Goal: Task Accomplishment & Management: Use online tool/utility

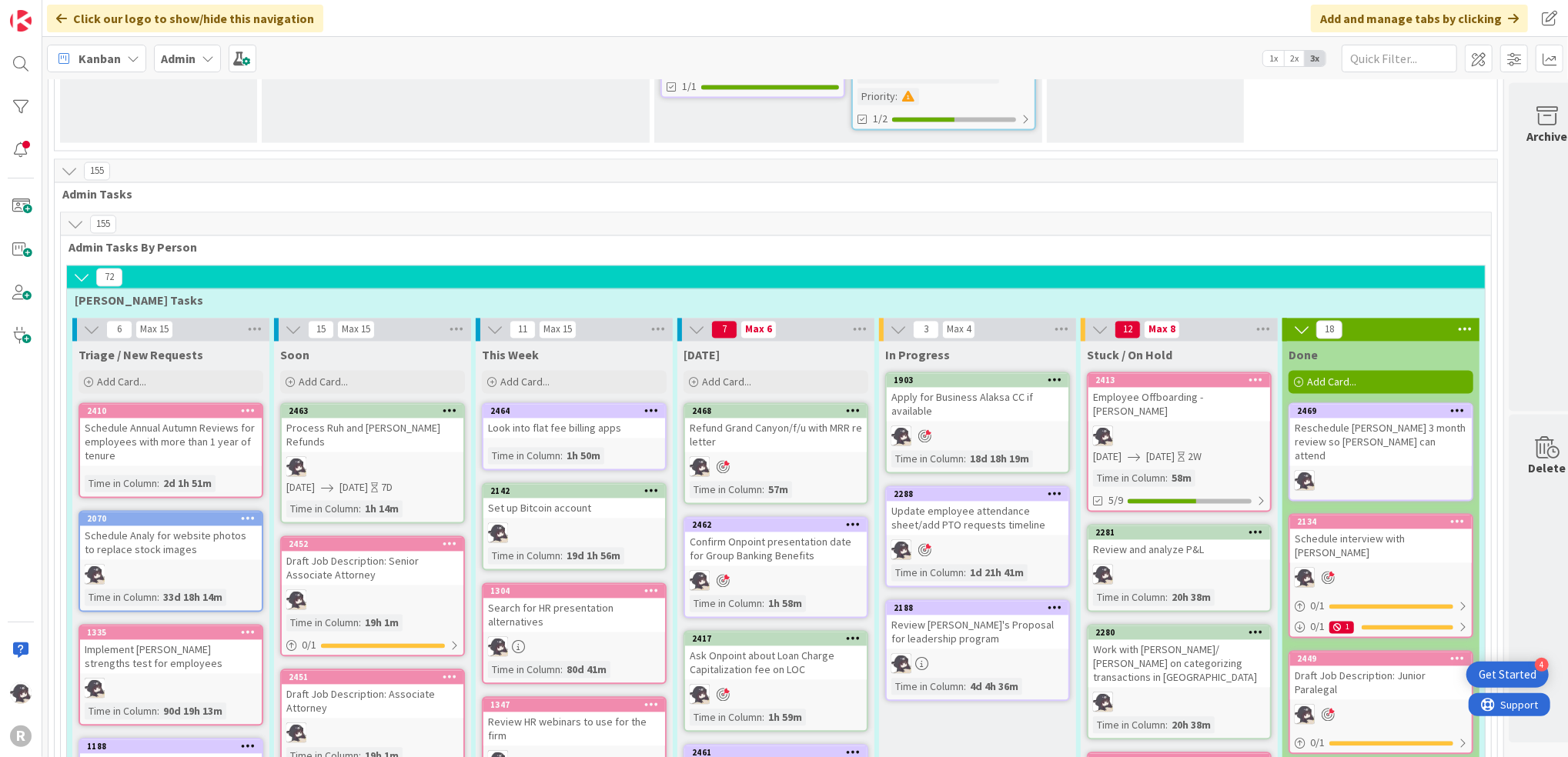
scroll to position [2360, 0]
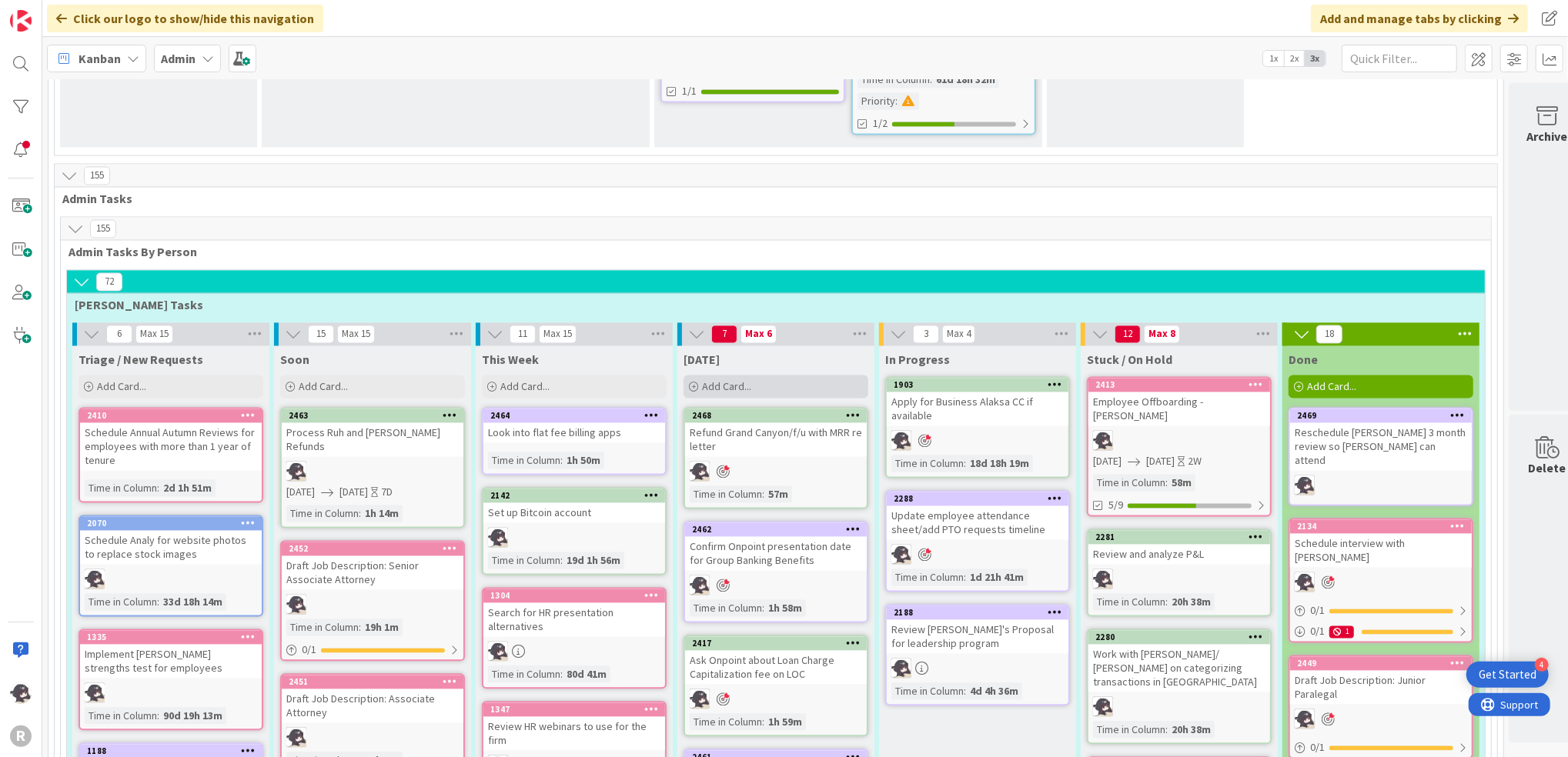
click at [760, 375] on div "Add Card..." at bounding box center [775, 387] width 185 height 23
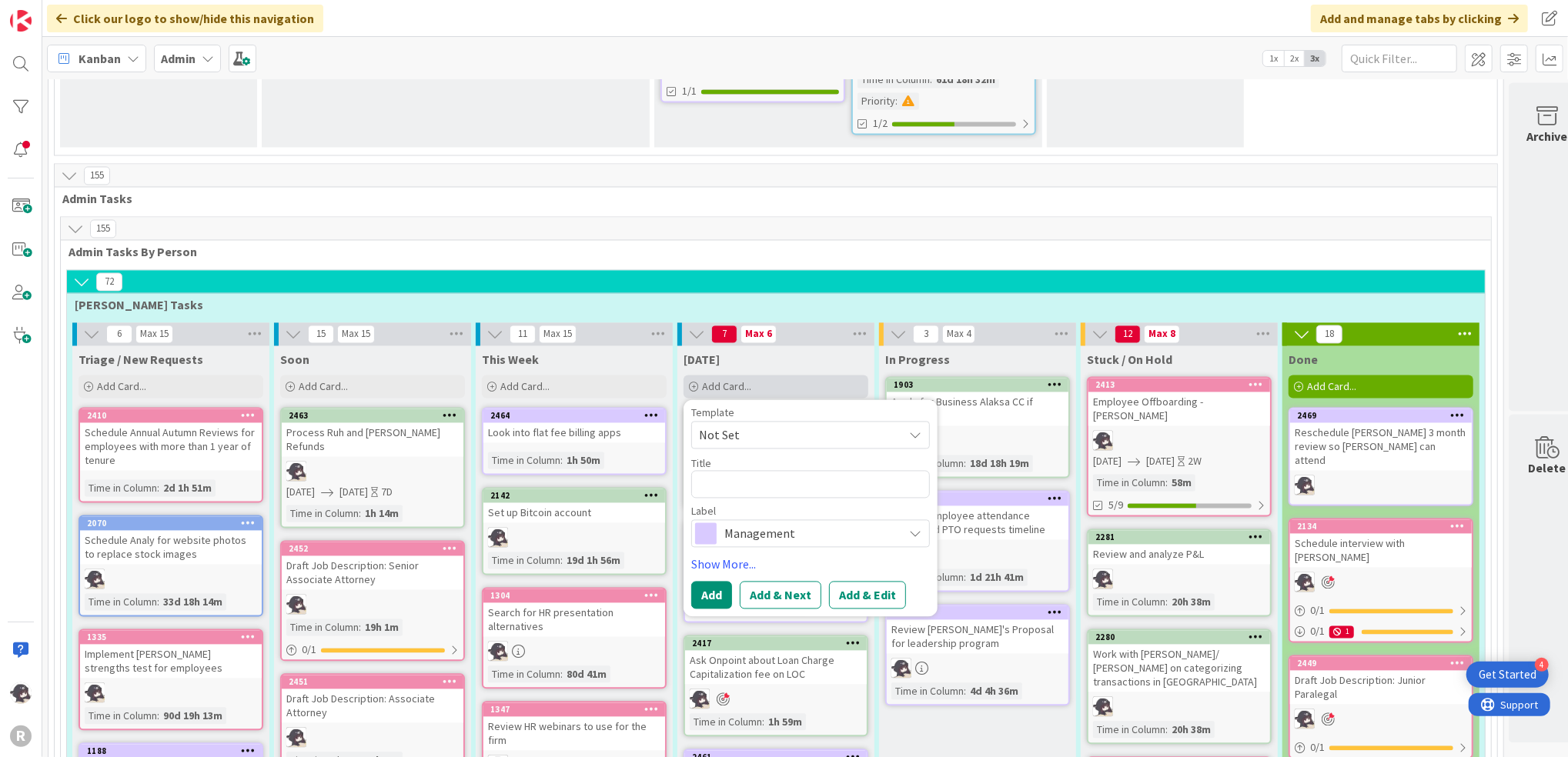
type textarea "x"
type textarea "A"
type textarea "x"
type textarea "As"
type textarea "x"
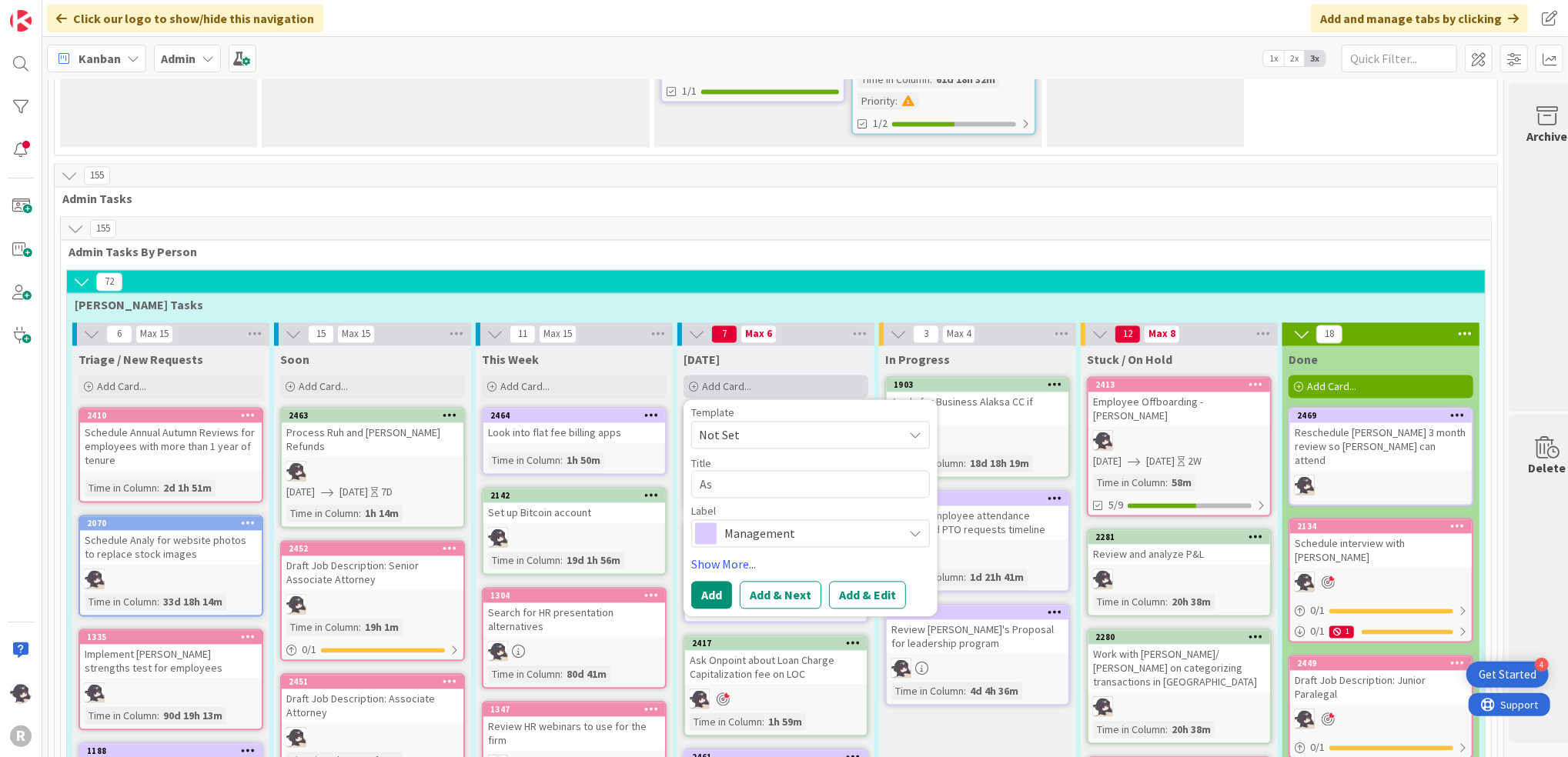
type textarea "Ask"
type textarea "x"
type textarea "Ask"
type textarea "x"
type textarea "Ask I"
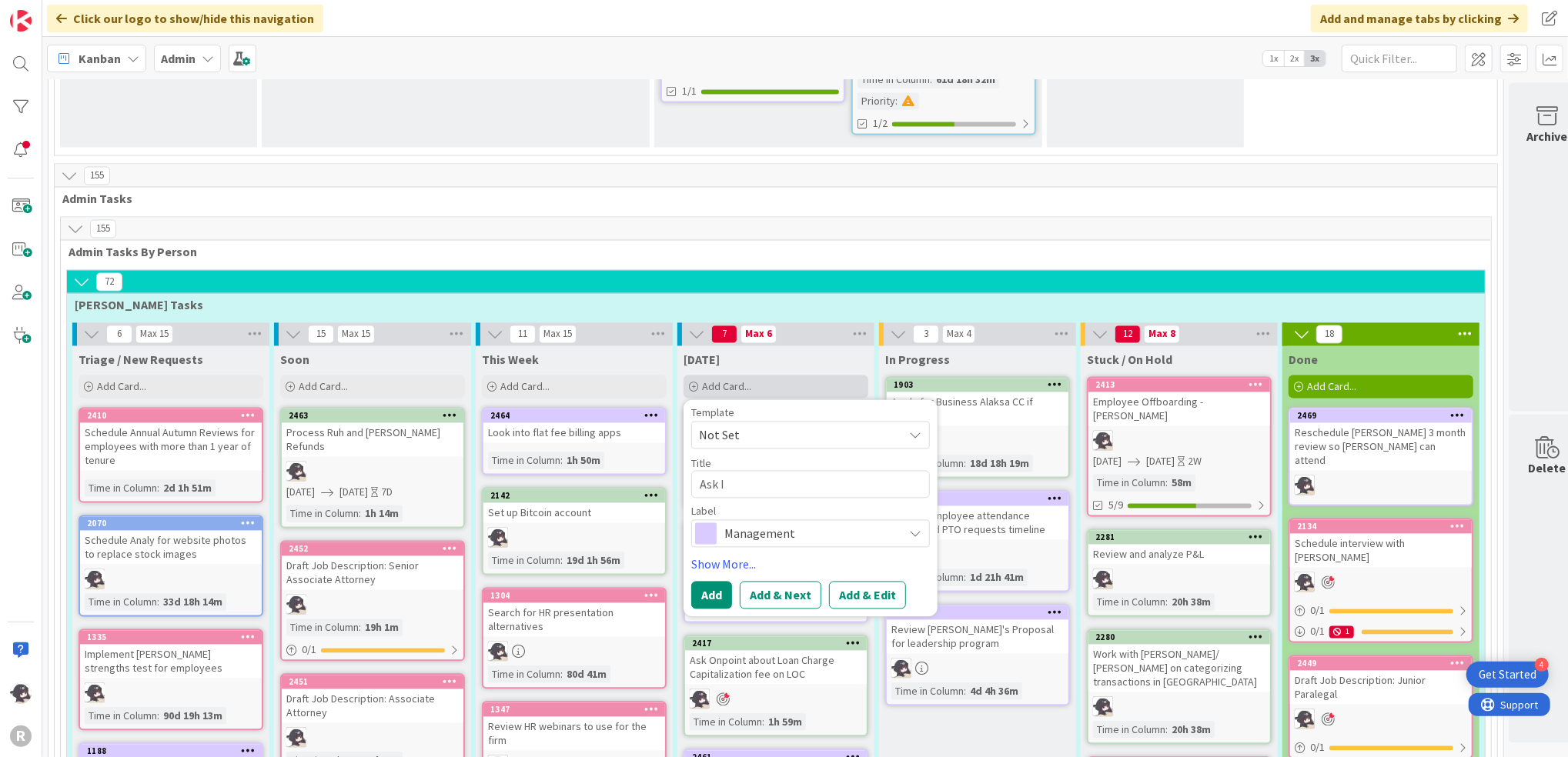
type textarea "x"
type textarea "Ask IT"
type textarea "x"
type textarea "Ask IT"
type textarea "x"
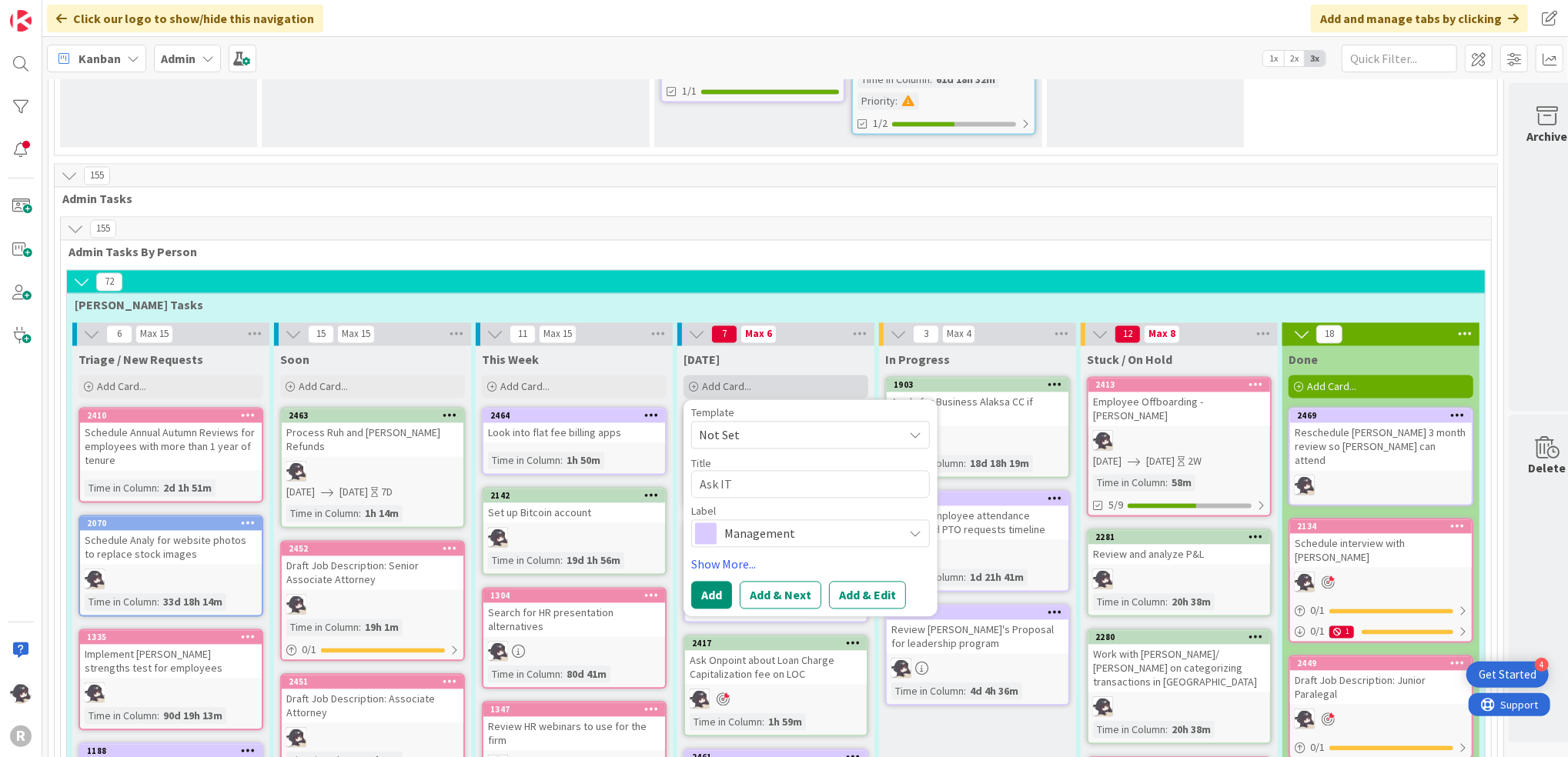
type textarea "Ask IT r"
type textarea "x"
type textarea "Ask IT re"
type textarea "x"
type textarea "Ask IT re"
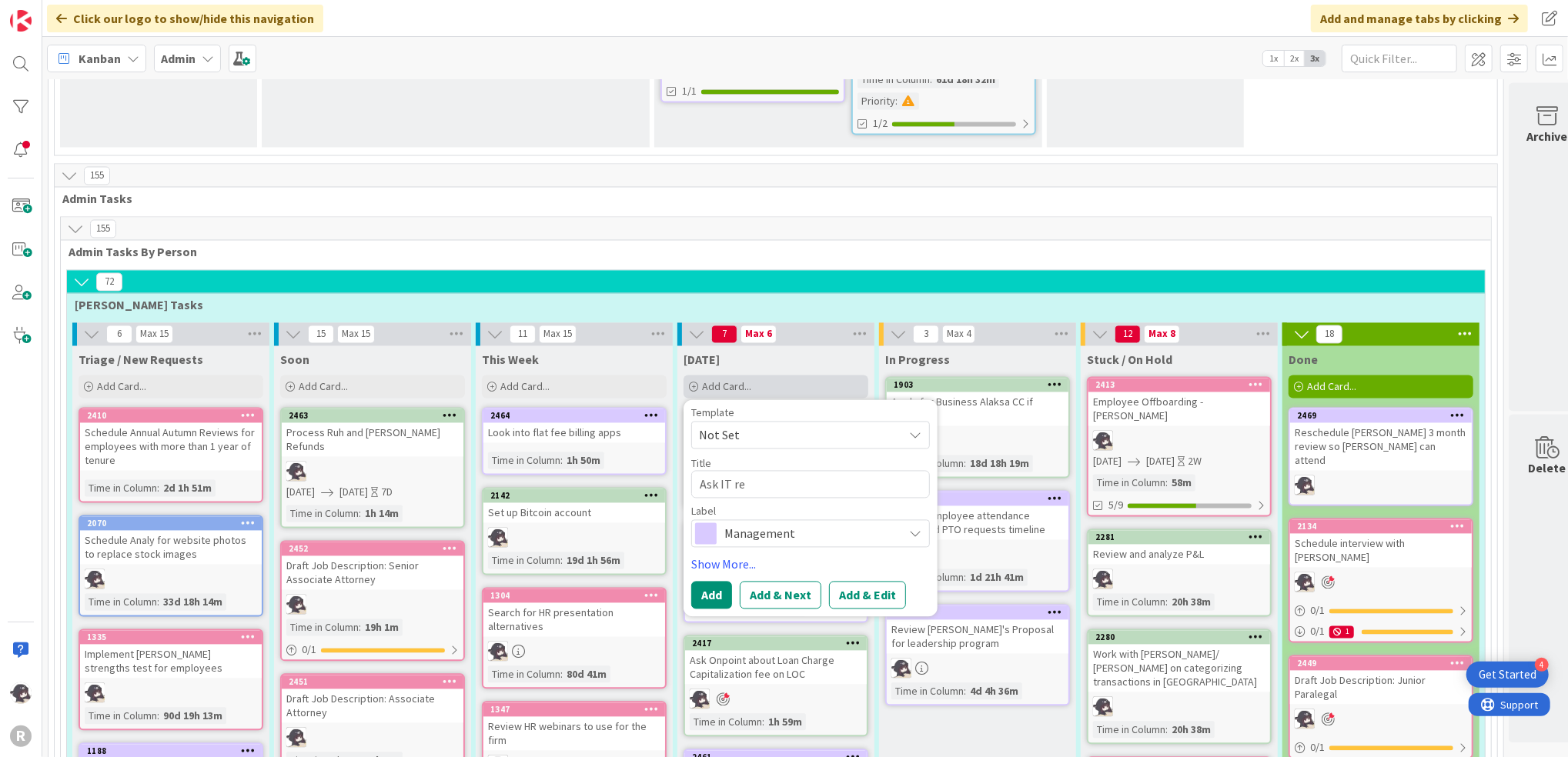
type textarea "x"
type textarea "Ask IT re do"
type textarea "x"
type textarea "Ask IT re docu"
type textarea "x"
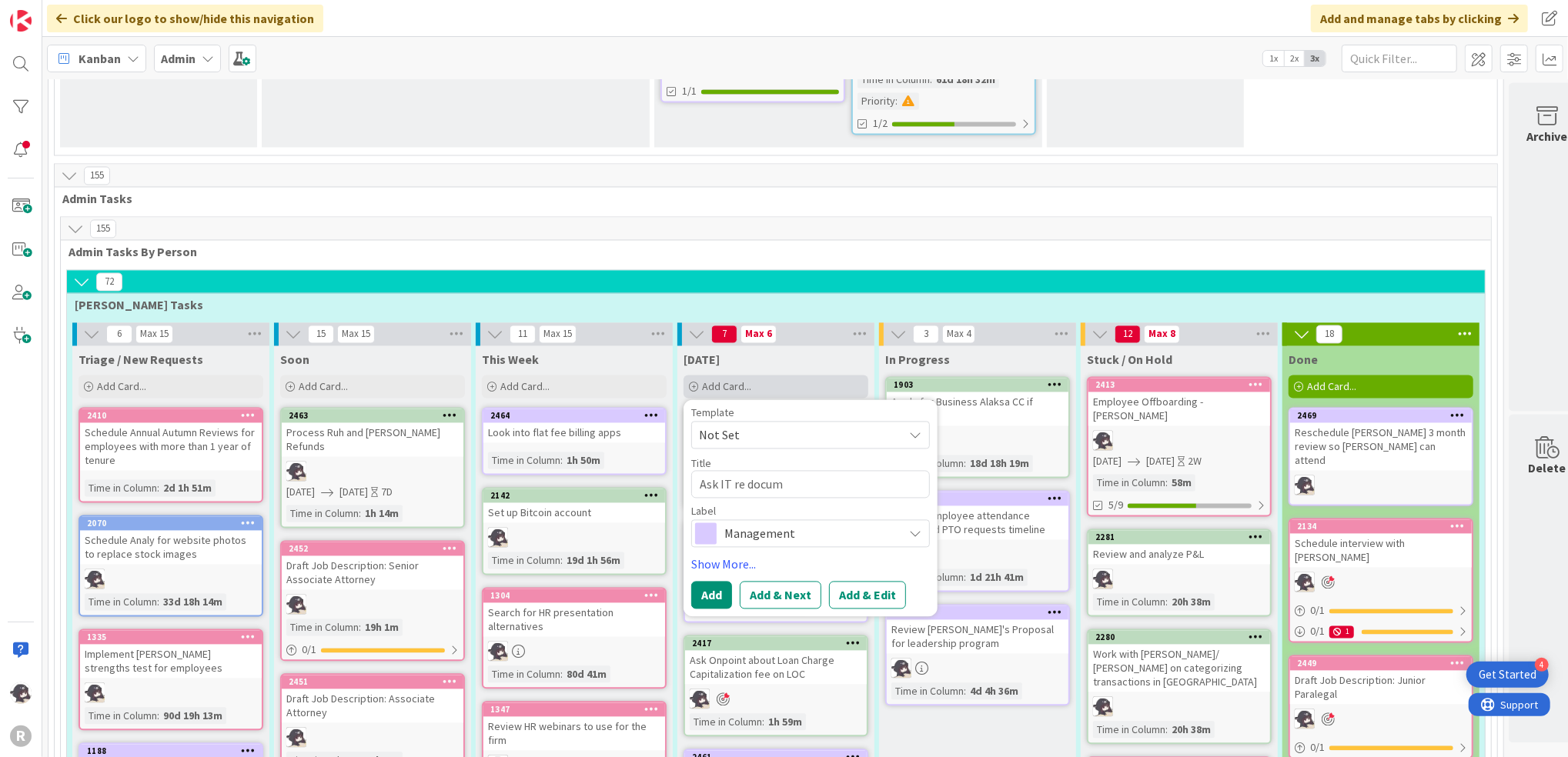
type textarea "Ask IT re docume"
type textarea "x"
type textarea "Ask IT re documen"
type textarea "x"
type textarea "Ask IT re document"
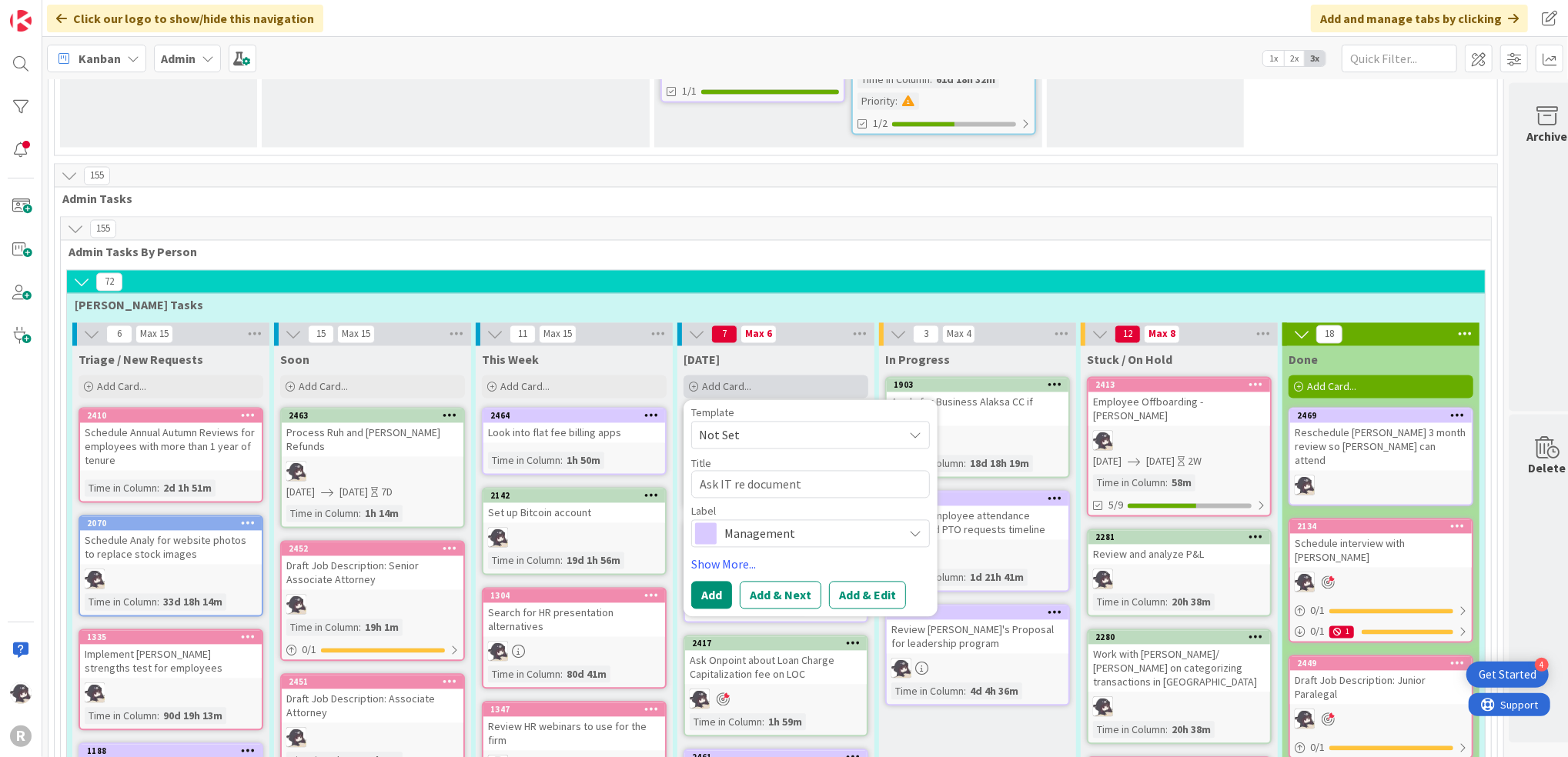
type textarea "x"
type textarea "Ask IT re document m"
type textarea "x"
type textarea "Ask IT re document ma"
type textarea "x"
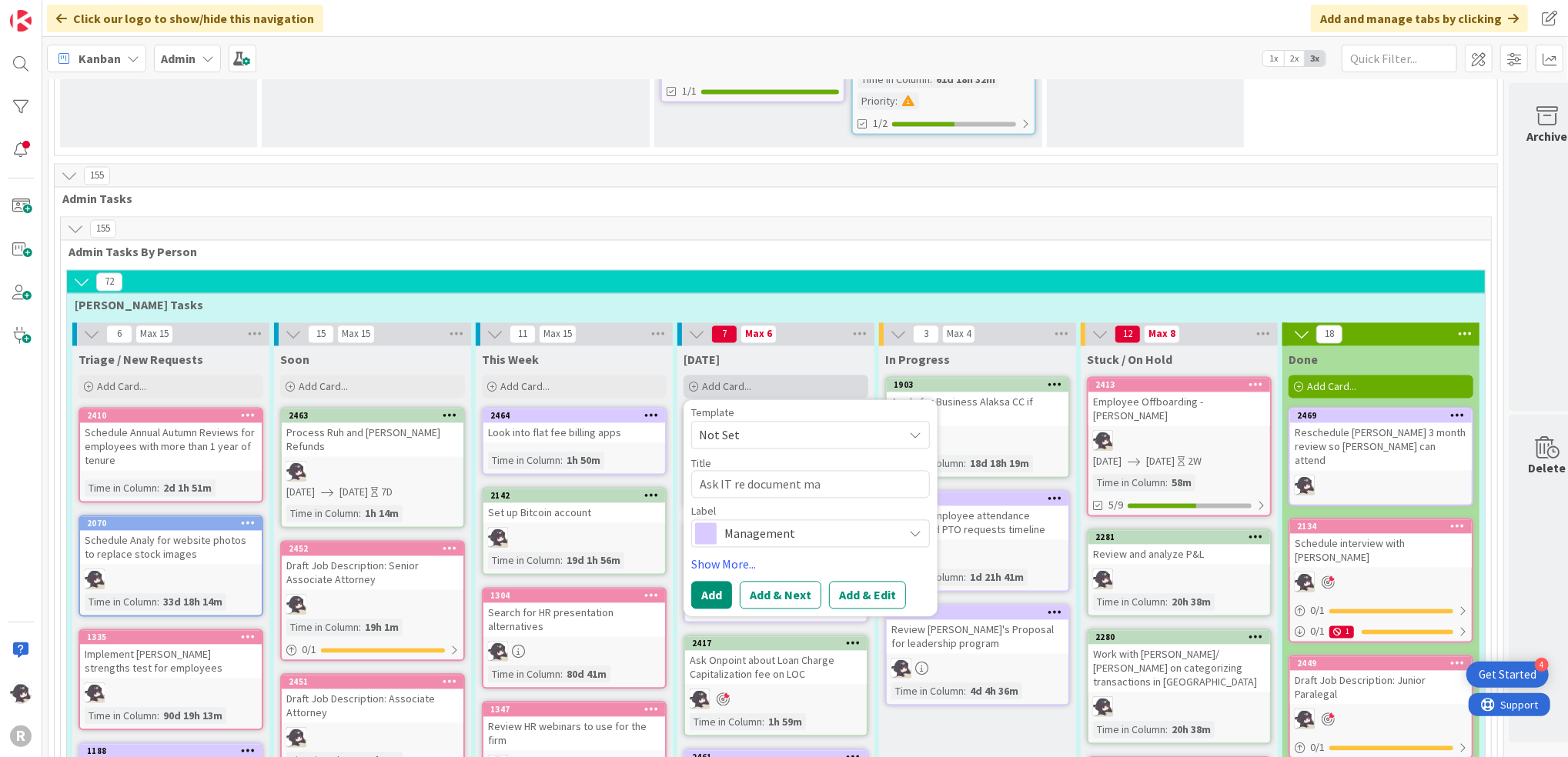
type textarea "Ask IT re document man"
type textarea "x"
type textarea "Ask IT re document mana"
type textarea "x"
type textarea "Ask IT re document manag"
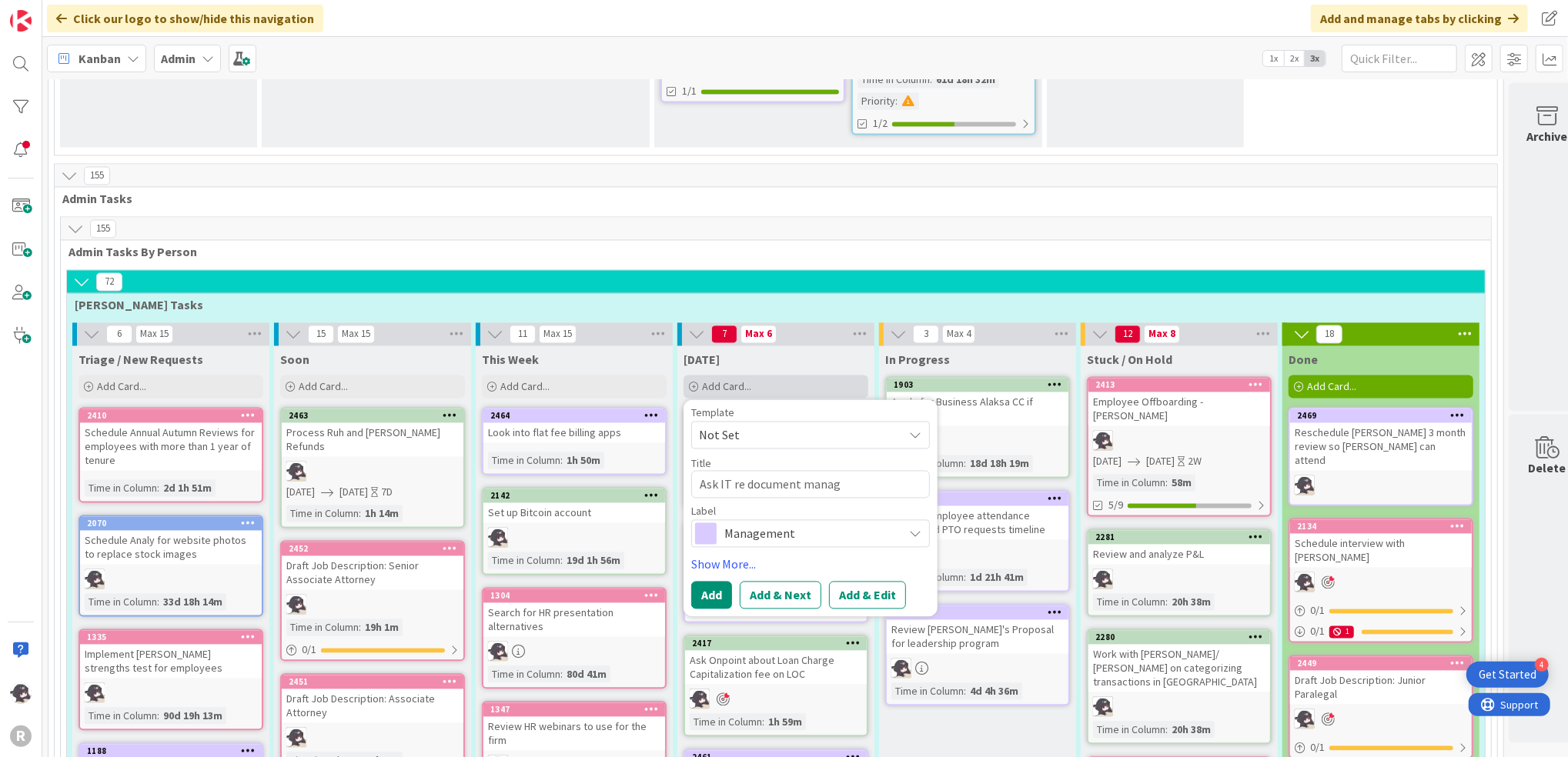
type textarea "x"
type textarea "Ask IT re document managee"
type textarea "x"
type textarea "Ask IT re document manageem"
type textarea "x"
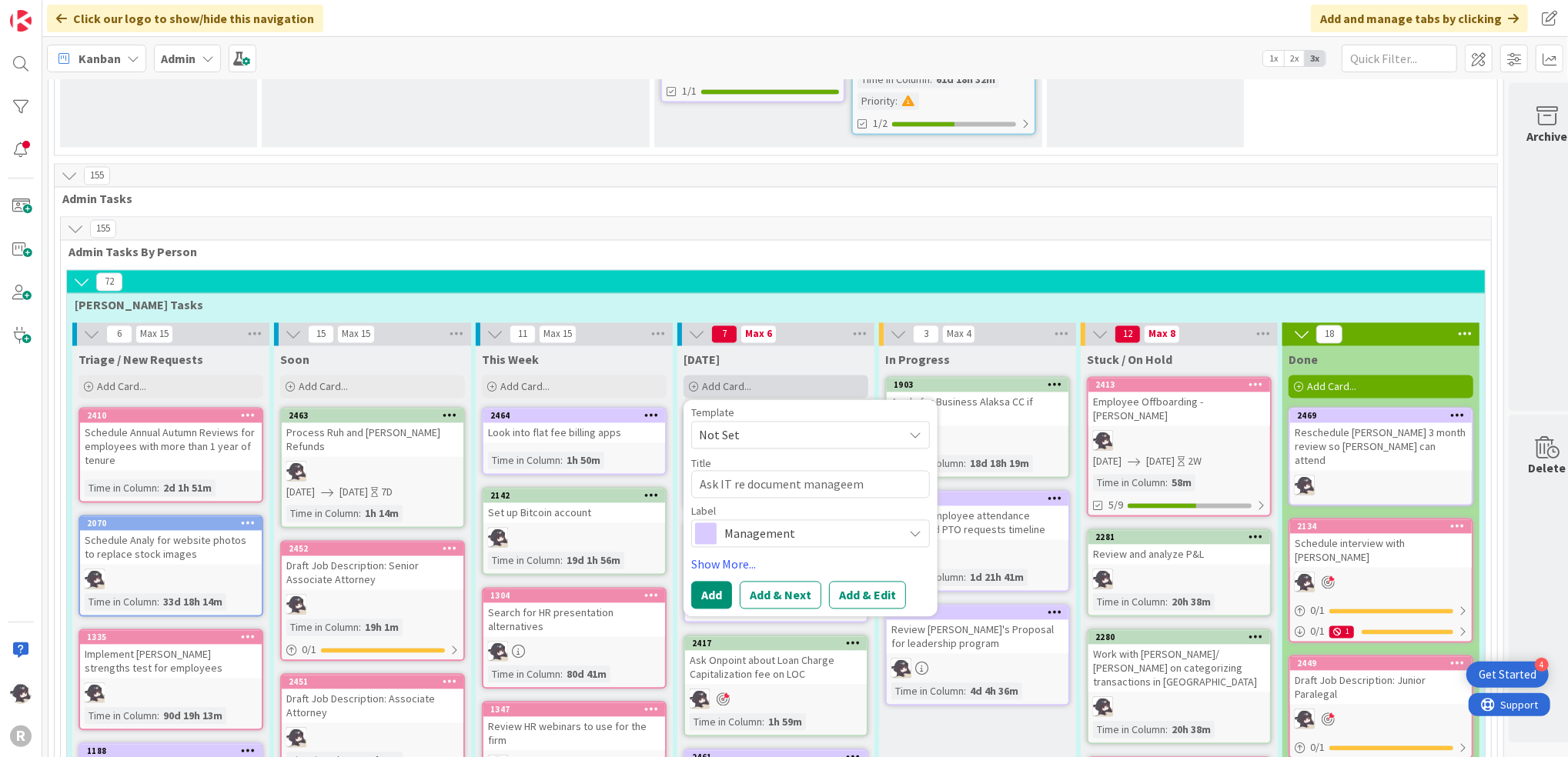
type textarea "Ask IT re document manageeme"
type textarea "x"
type textarea "Ask IT re document manageemen"
type textarea "x"
type textarea "Ask IT re document manageement"
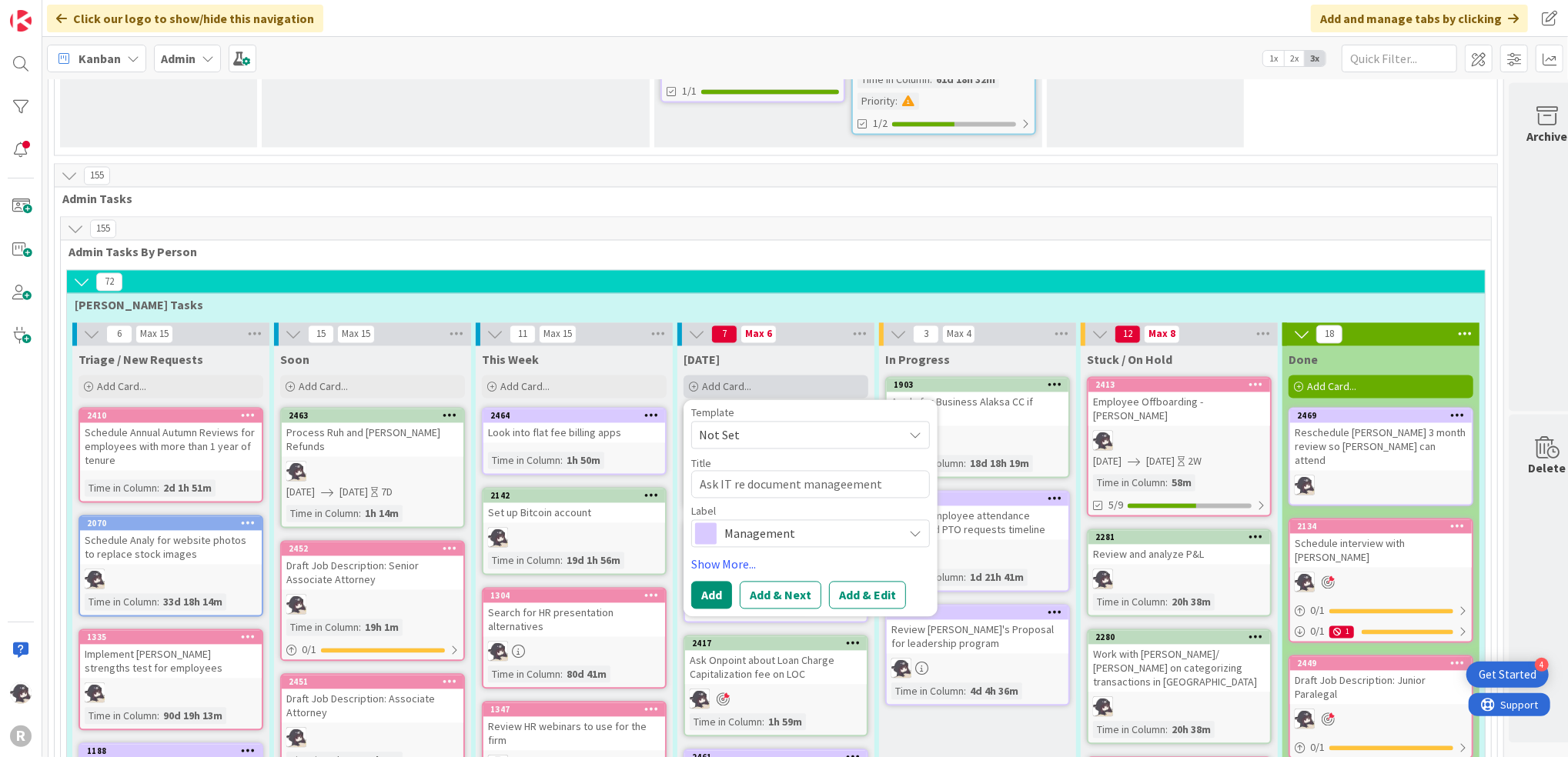
type textarea "x"
type textarea "Ask IT re document manageement"
type textarea "x"
type textarea "Ask IT re document manageement"
type textarea "x"
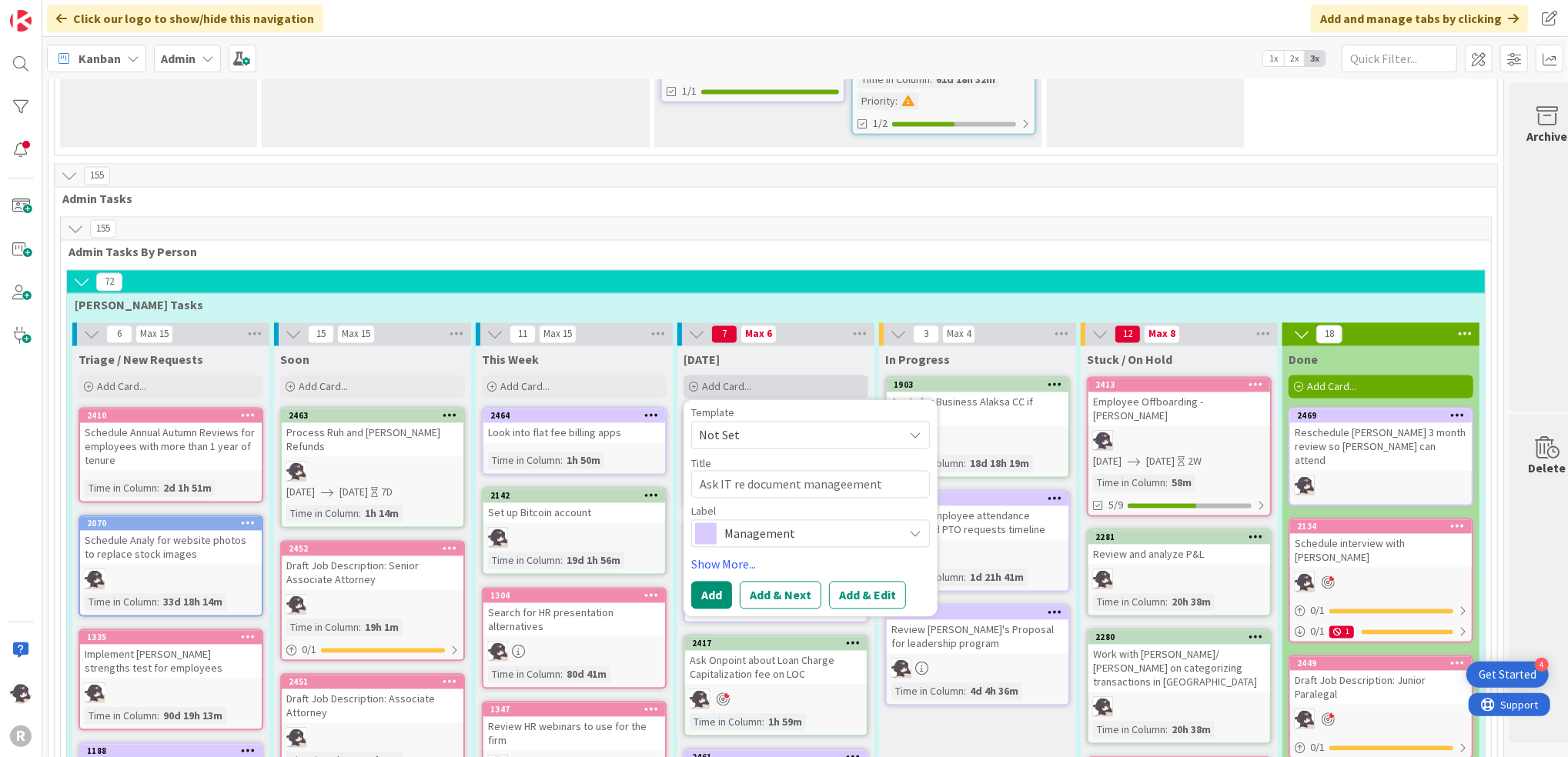
type textarea "Ask IT re document manageemen"
type textarea "x"
type textarea "Ask IT re document manageeme"
type textarea "x"
type textarea "Ask IT re document manageem"
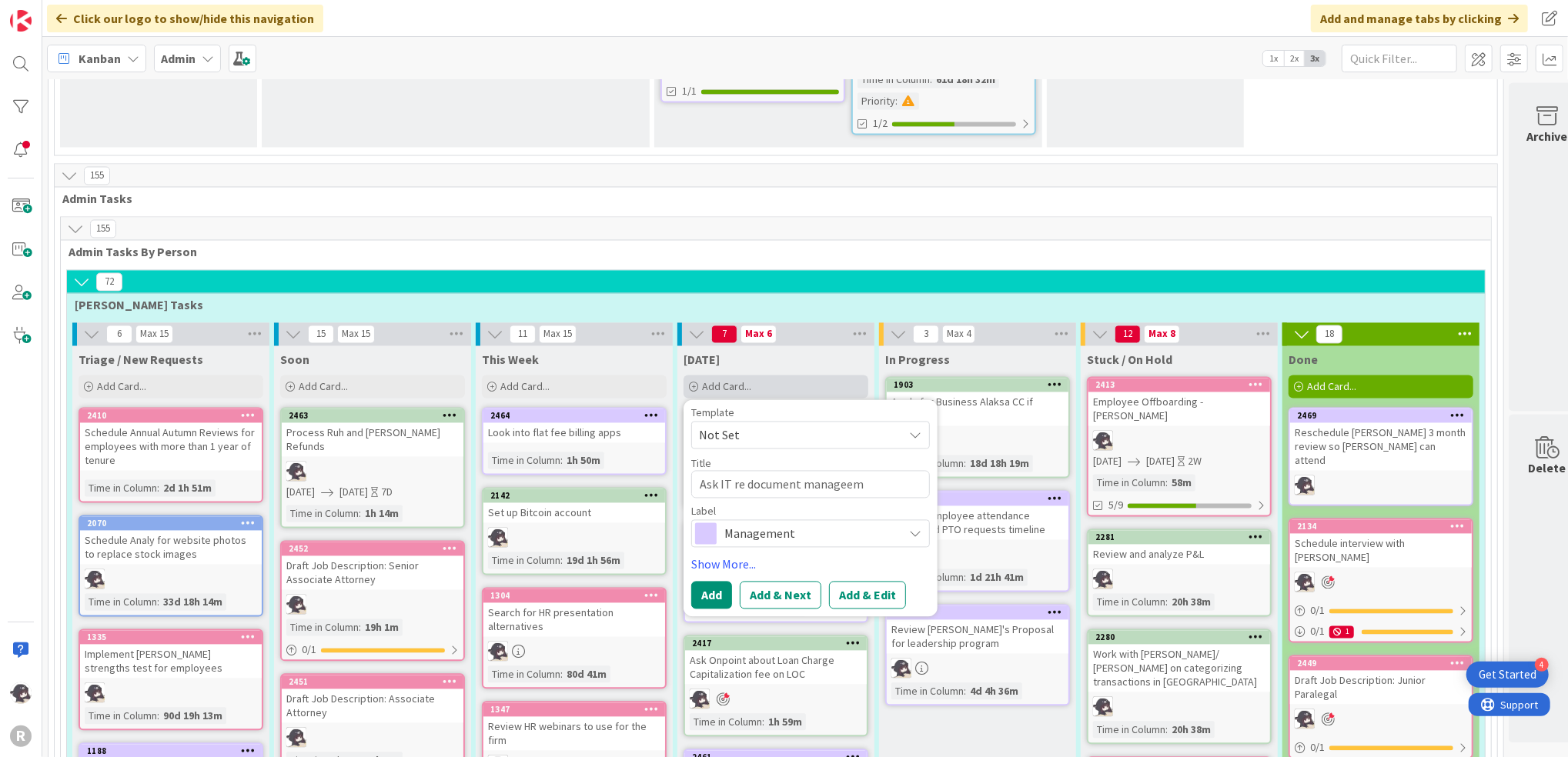
type textarea "x"
type textarea "Ask IT re document managee"
type textarea "x"
type textarea "Ask IT re document manage"
type textarea "x"
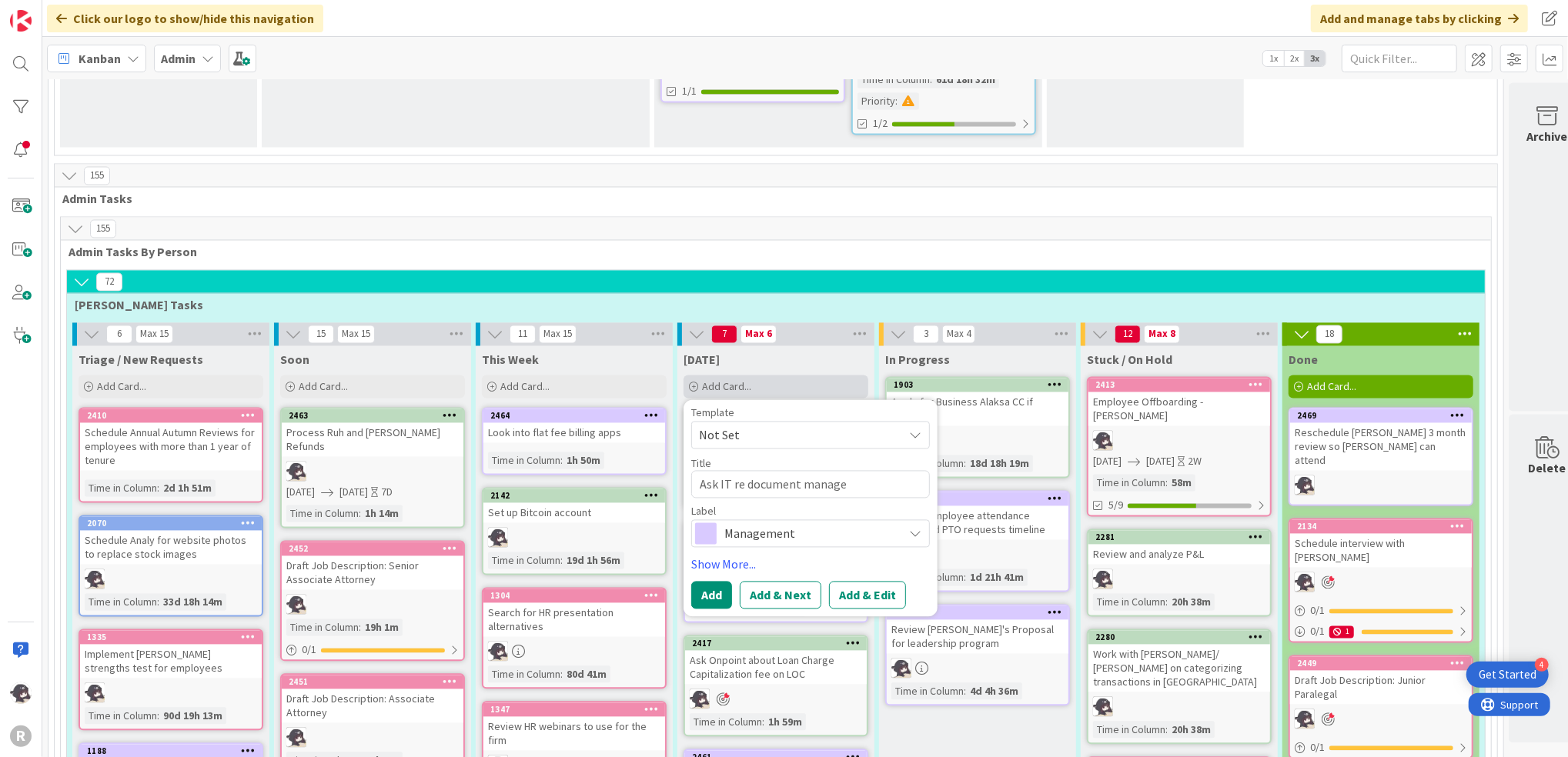
type textarea "Ask IT re document manag"
type textarea "x"
type textarea "Ask IT re document managm"
type textarea "x"
type textarea "Ask IT re document managmen"
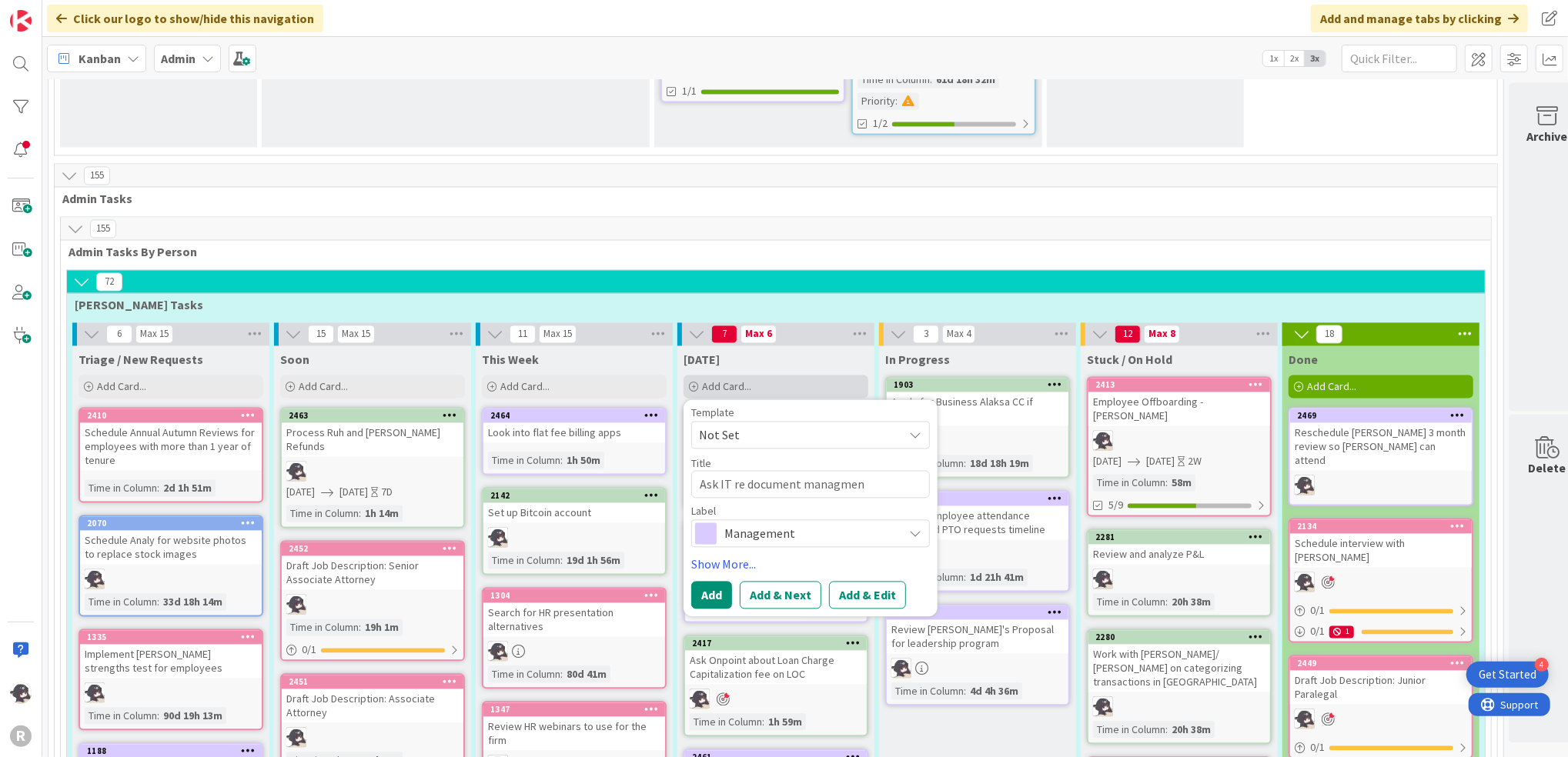
type textarea "x"
type textarea "Ask IT re document managment"
type textarea "x"
type textarea "Ask IT re document managment"
type textarea "x"
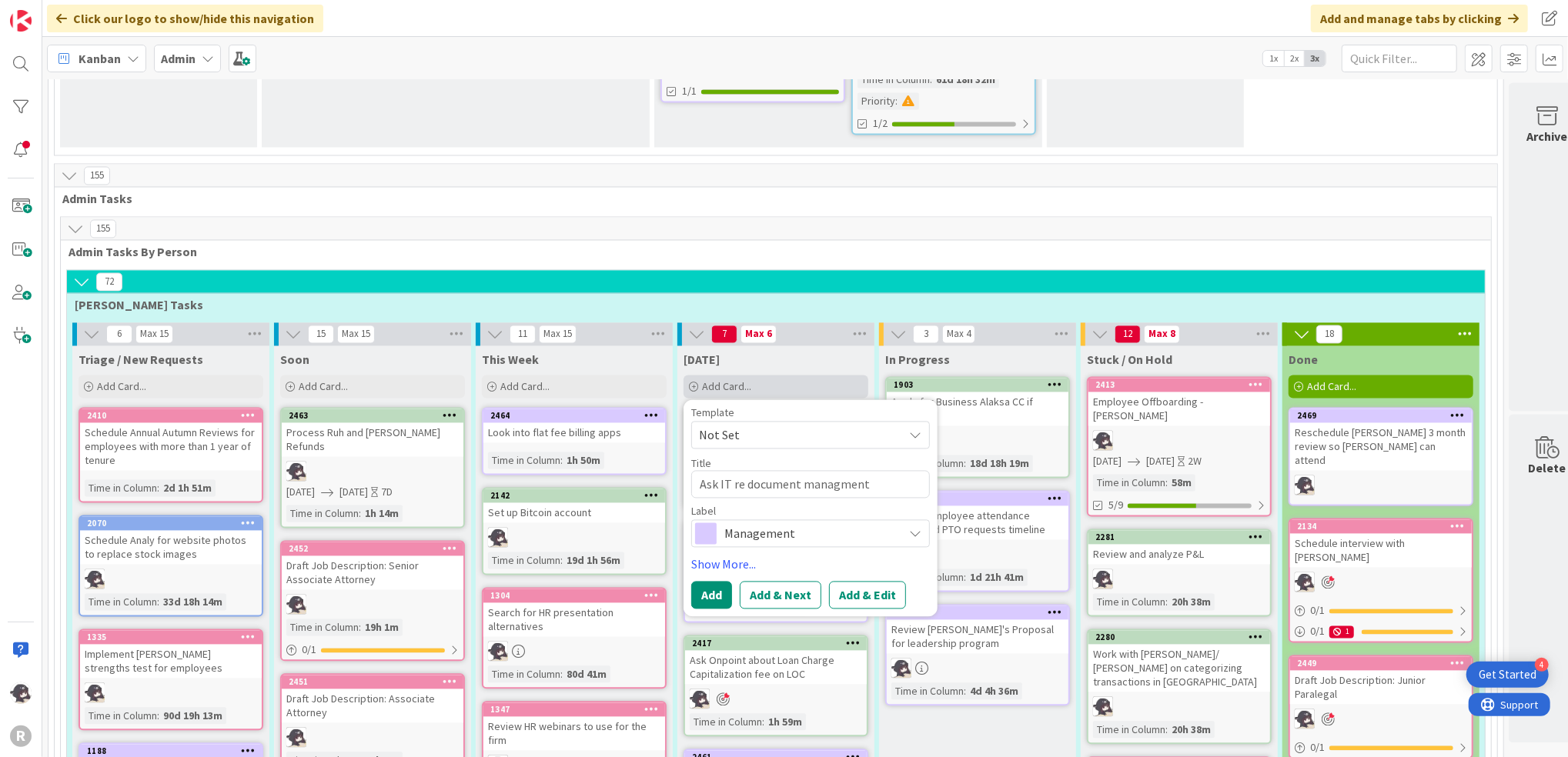
type textarea "Ask IT re document managment"
type textarea "x"
type textarea "Ask IT re document managmen"
type textarea "x"
type textarea "Ask IT re document managme"
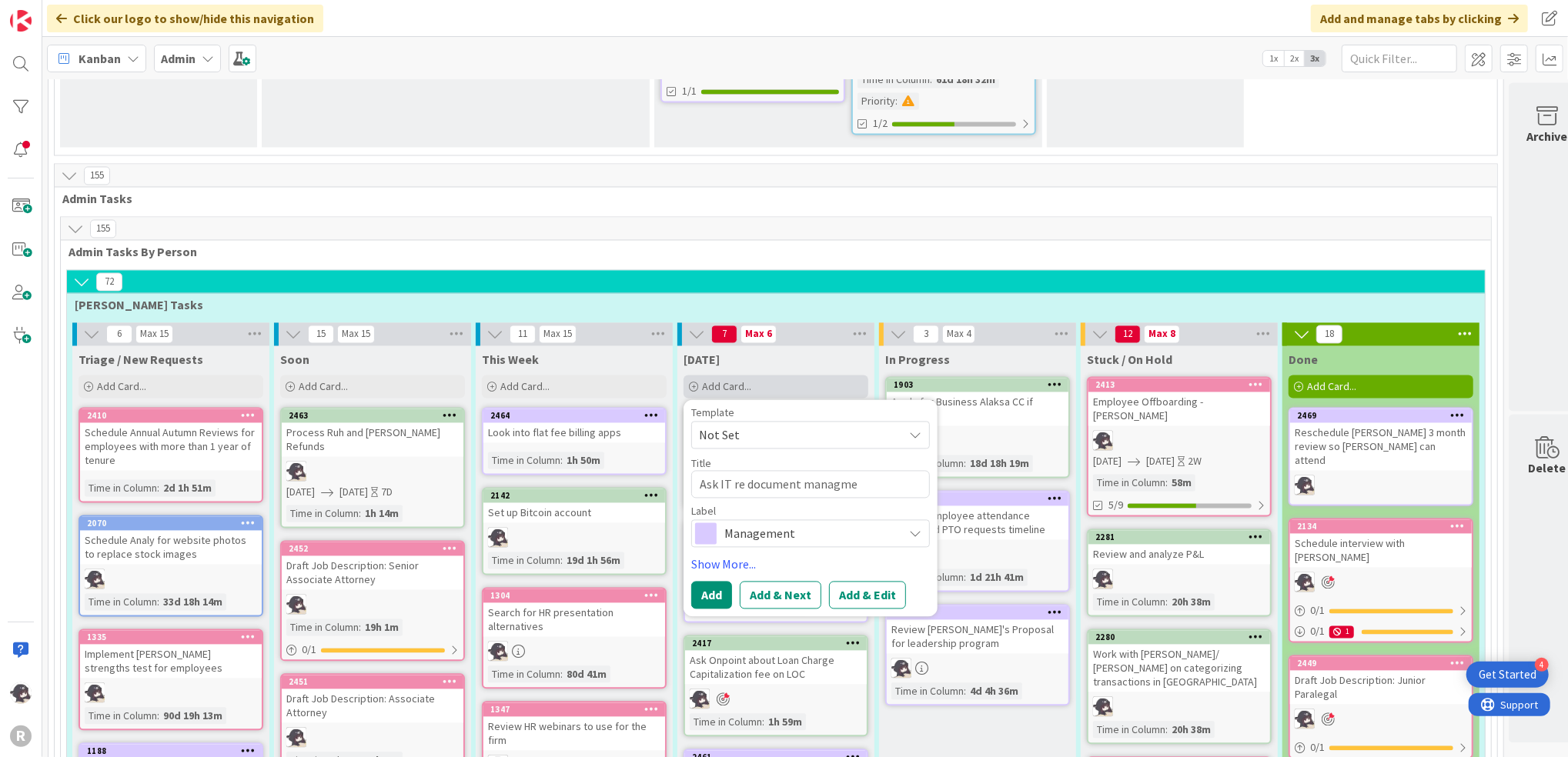
type textarea "x"
type textarea "Ask IT re document managm"
type textarea "x"
type textarea "Ask IT re document manag"
type textarea "x"
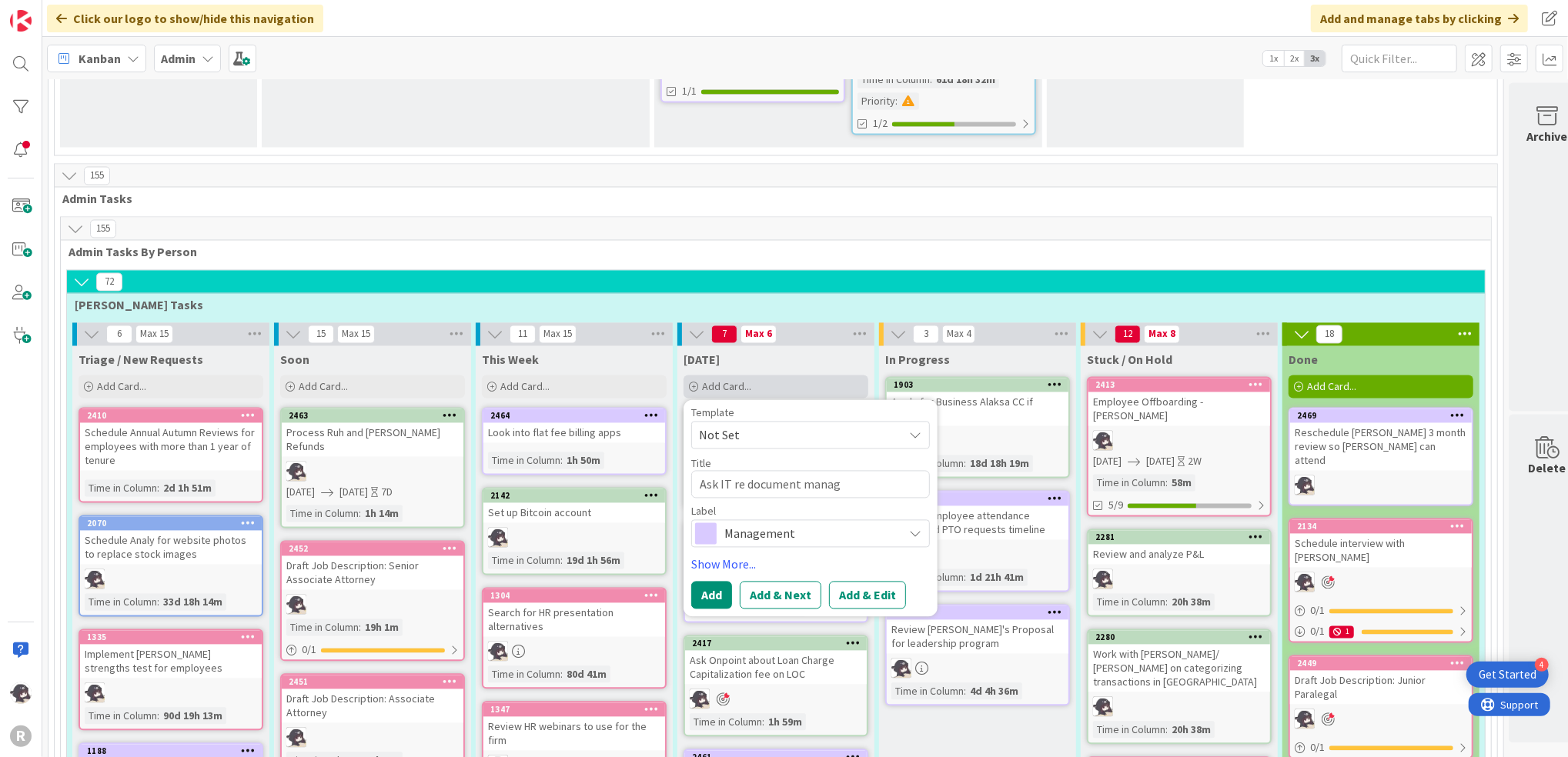
type textarea "Ask IT re document manage"
type textarea "x"
type textarea "Ask IT re document manageme"
type textarea "x"
type textarea "Ask IT re document management"
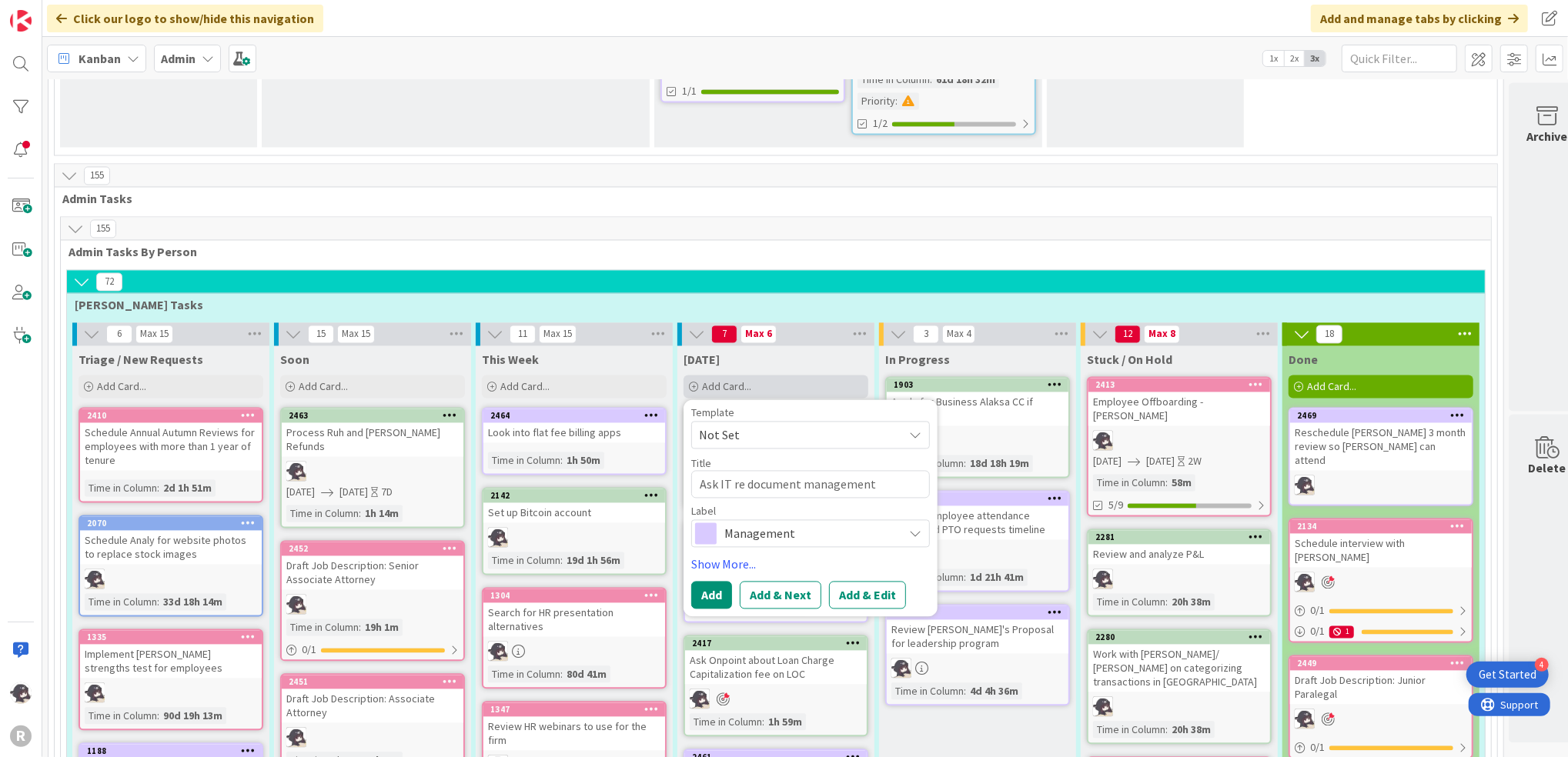
type textarea "x"
type textarea "Ask IT re document management"
type textarea "x"
type textarea "Ask IT re document management s"
type textarea "x"
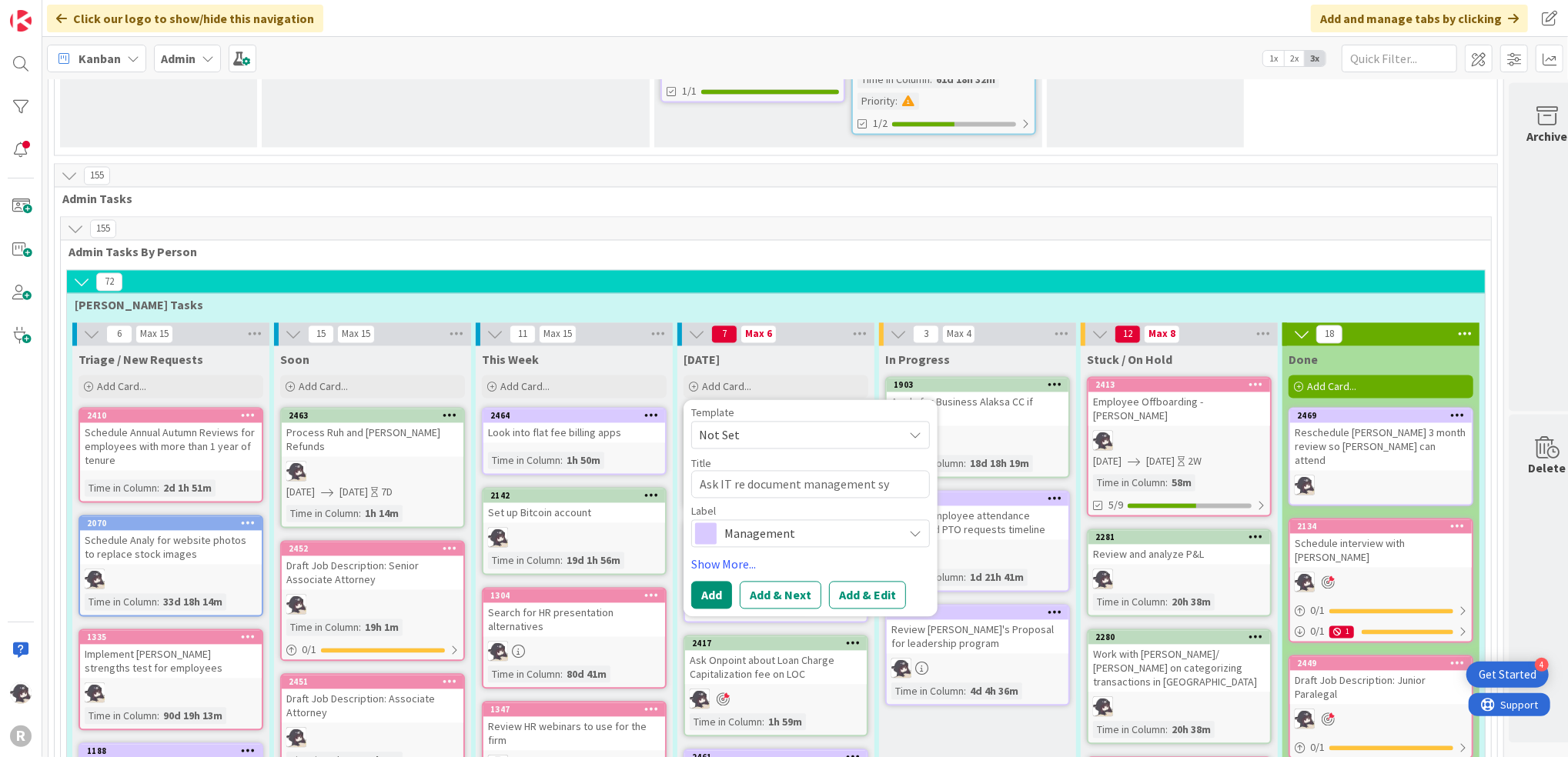
type textarea "Ask IT re document management sys"
type textarea "x"
type textarea "Ask IT re document management syste"
type textarea "x"
type textarea "Ask IT re document management system"
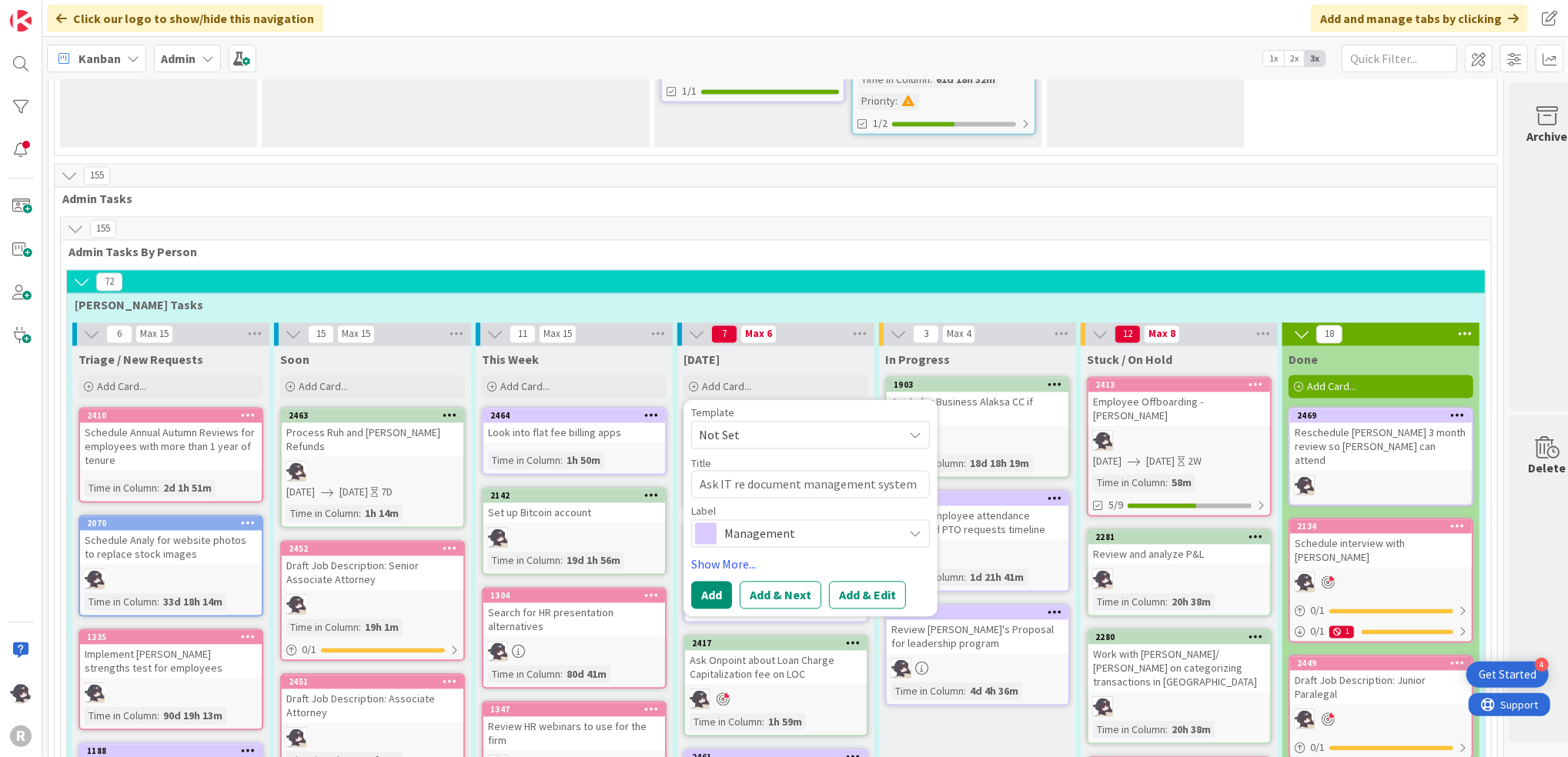
type textarea "x"
type textarea "Ask IT re document management systems"
click at [783, 521] on div "Management" at bounding box center [810, 535] width 239 height 28
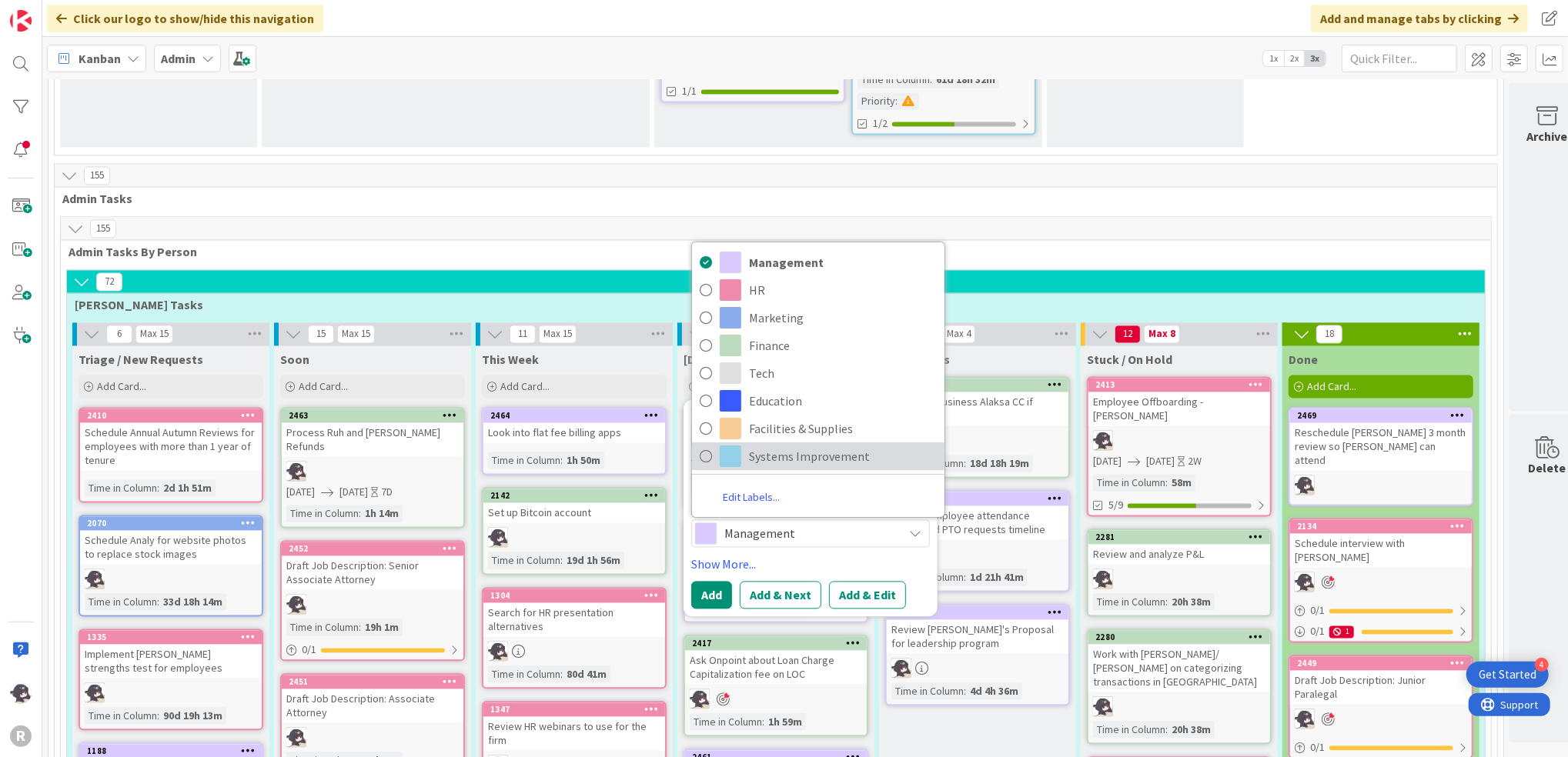
click at [778, 445] on span "Systems Improvement" at bounding box center [843, 457] width 188 height 23
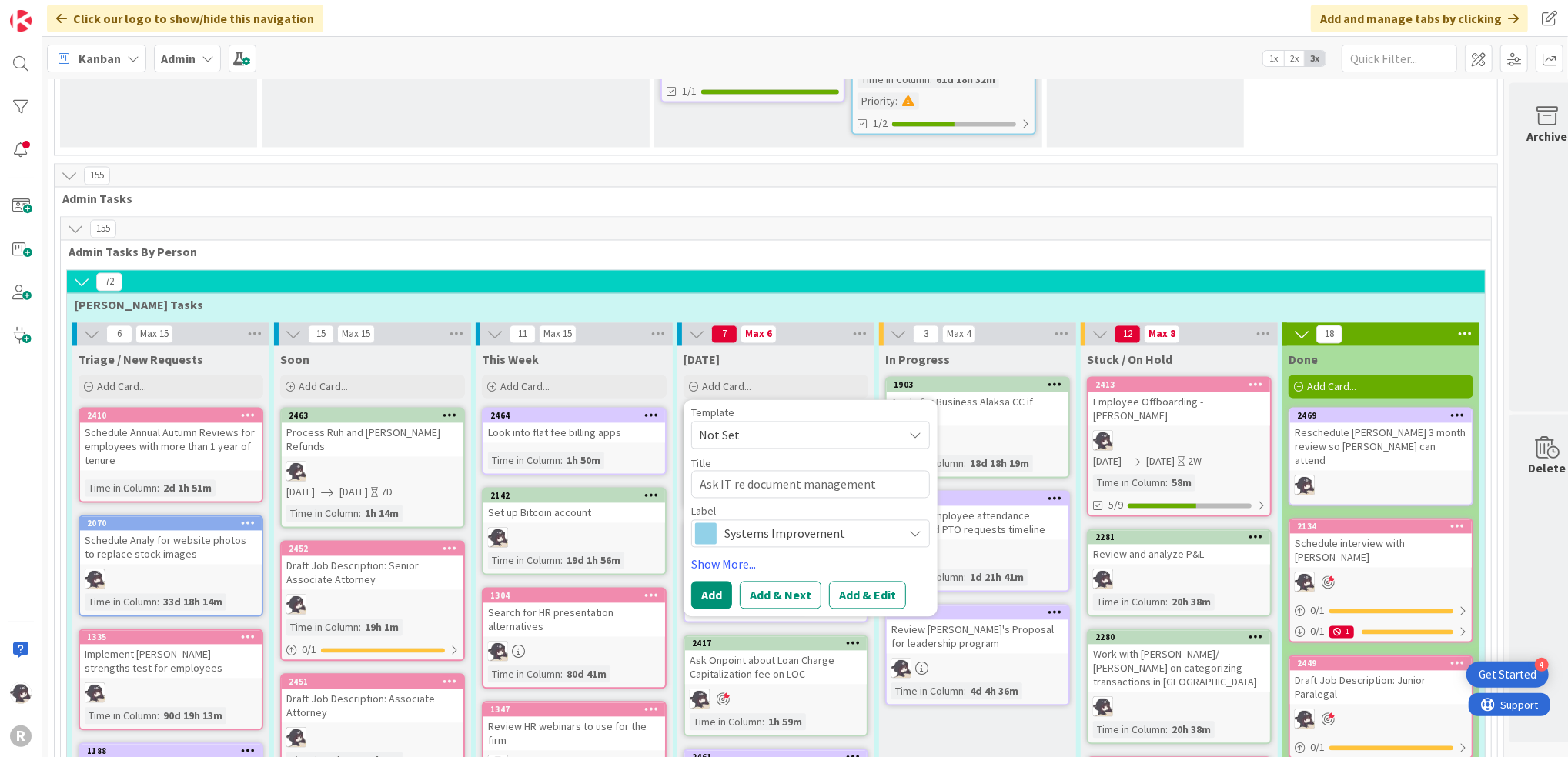
click at [730, 521] on div "Template Not Set Title 37 / 128 Ask IT re document management systems Label Sys…" at bounding box center [810, 508] width 239 height 201
click at [730, 556] on link "Show More..." at bounding box center [810, 564] width 239 height 18
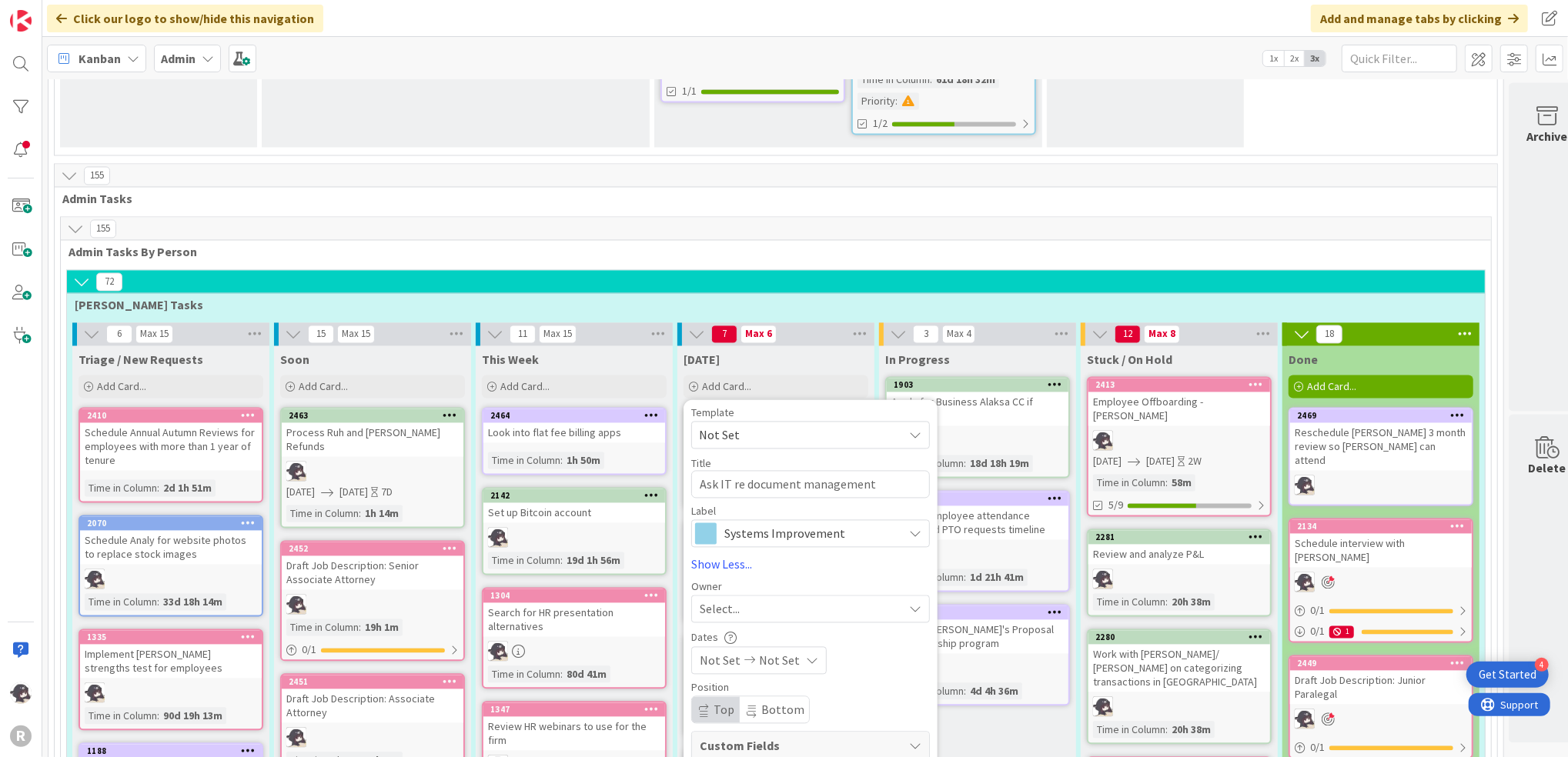
click at [721, 600] on span "Select..." at bounding box center [720, 609] width 40 height 18
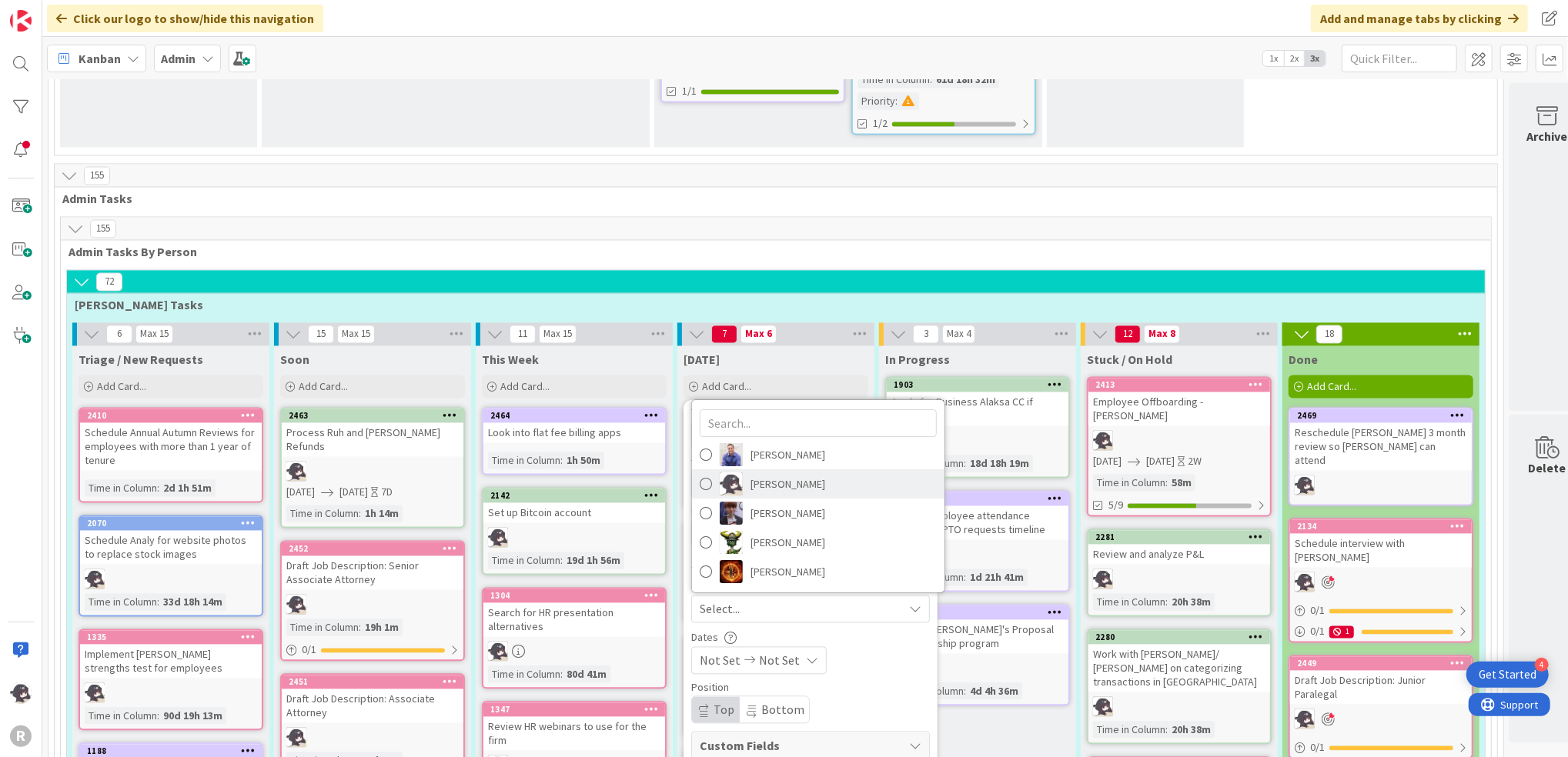
click at [807, 473] on span "[PERSON_NAME]" at bounding box center [788, 485] width 74 height 23
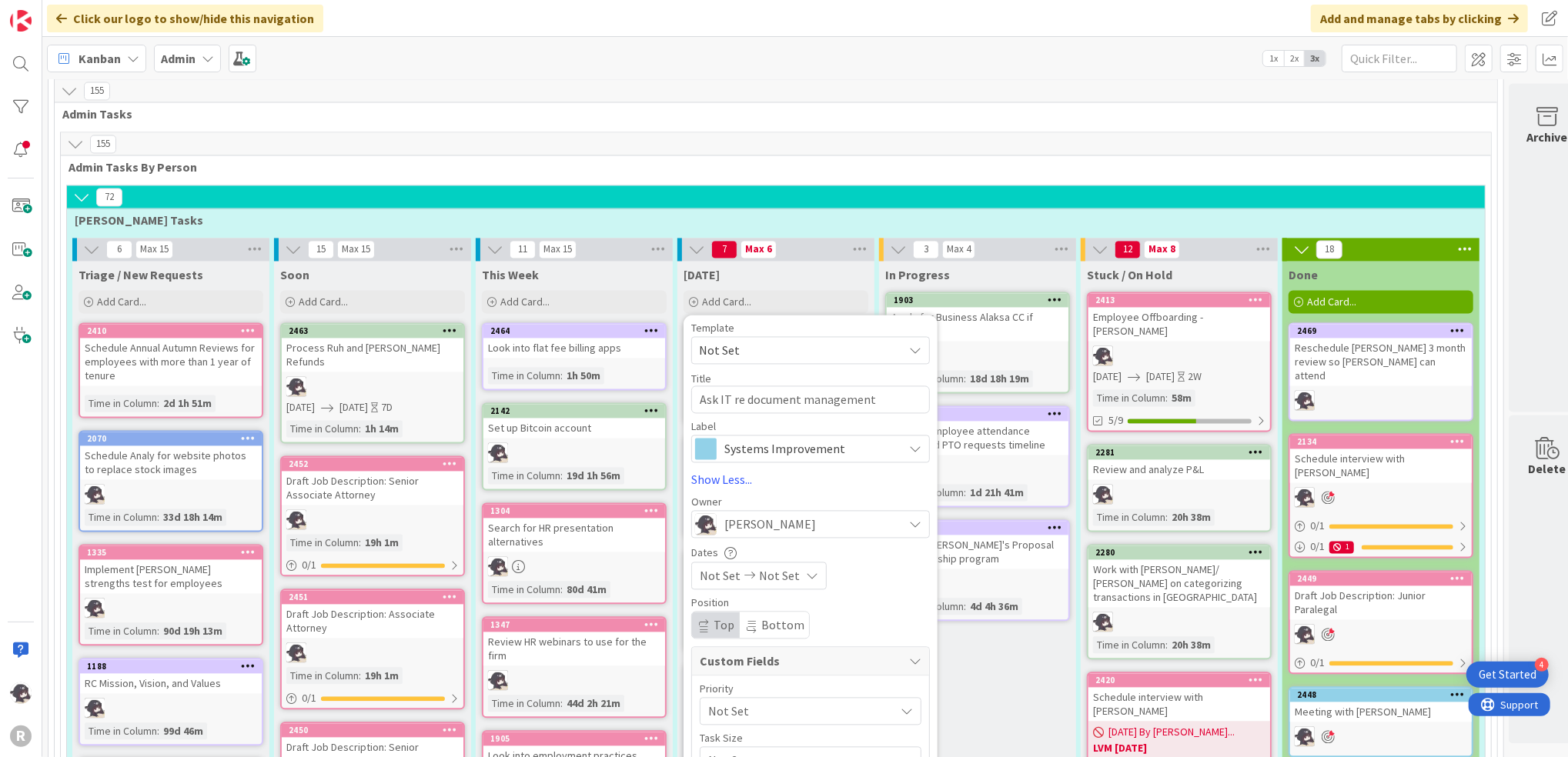
scroll to position [2566, 0]
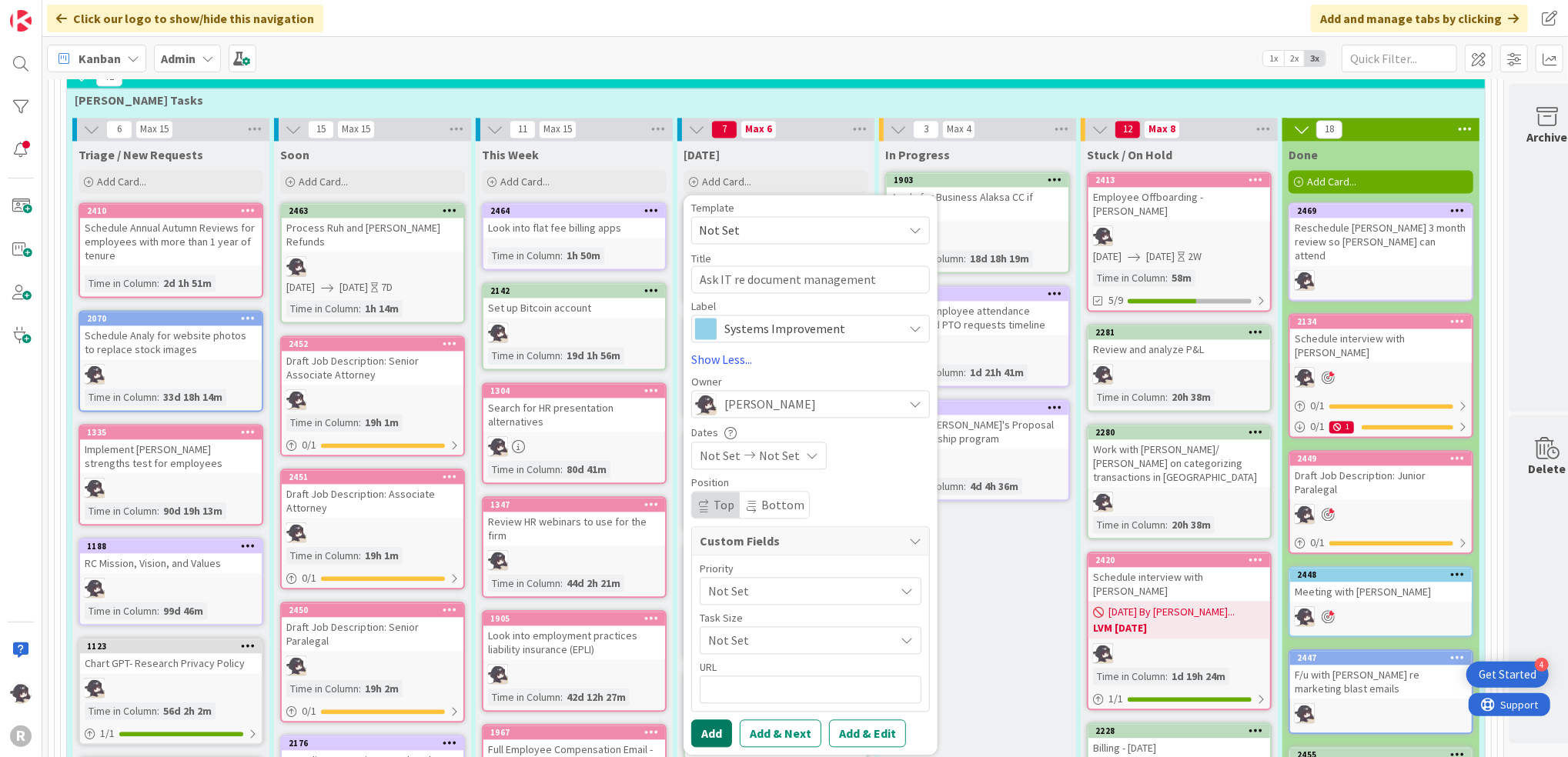
click at [718, 719] on button "Add" at bounding box center [711, 733] width 41 height 28
type textarea "x"
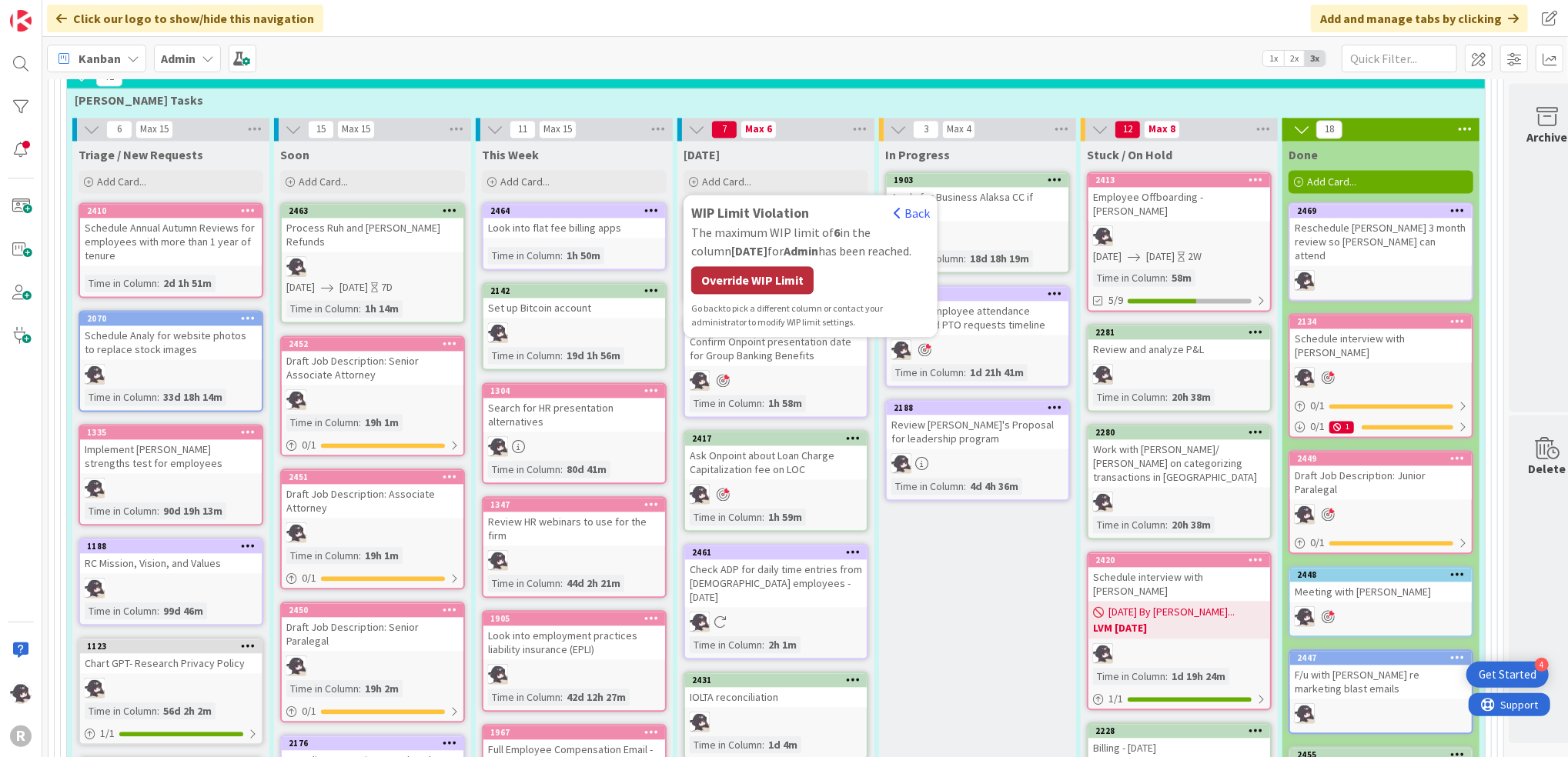
click at [779, 266] on div "Override WIP Limit" at bounding box center [752, 280] width 122 height 28
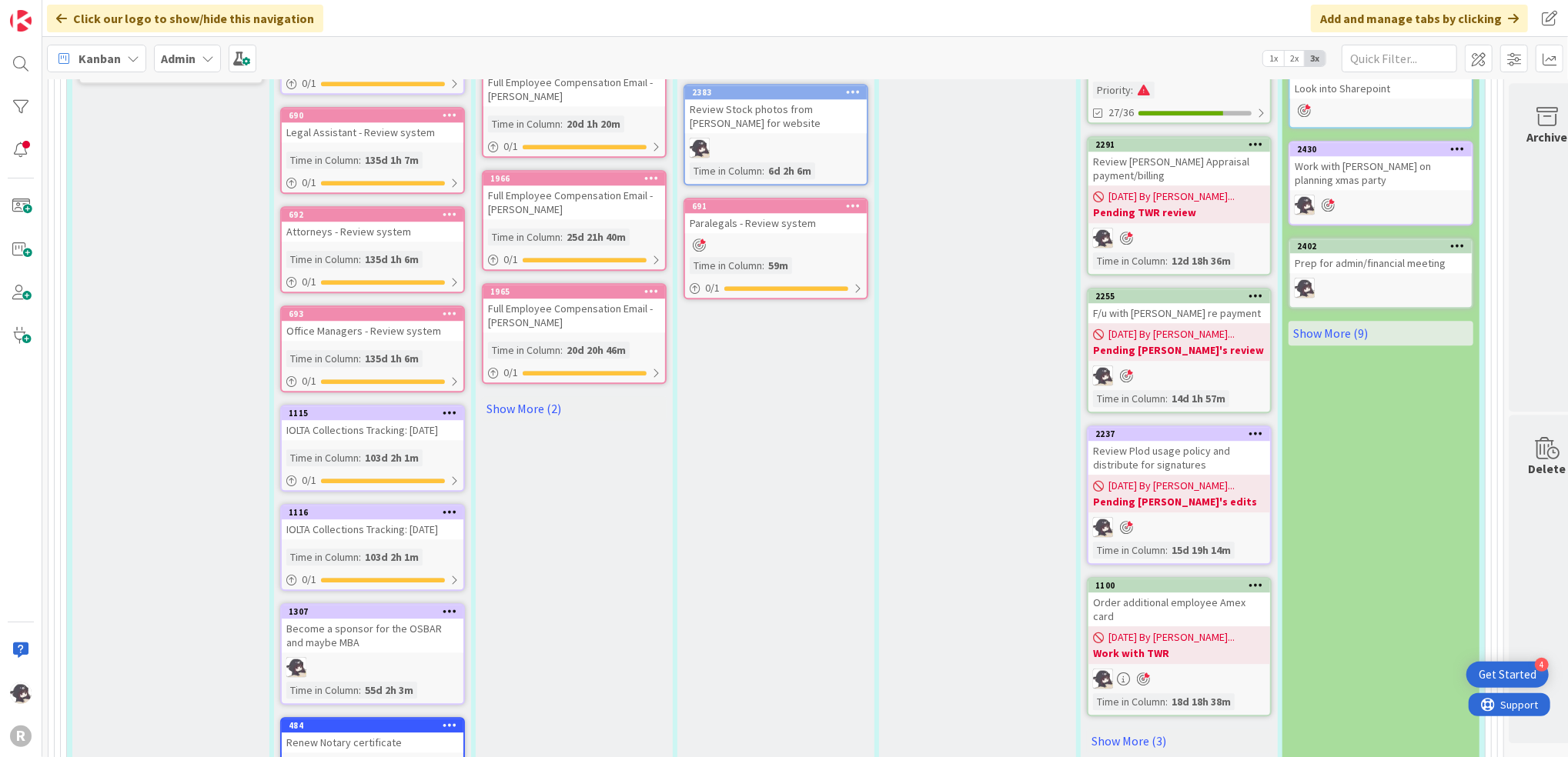
scroll to position [3354, 0]
